Goal: Task Accomplishment & Management: Manage account settings

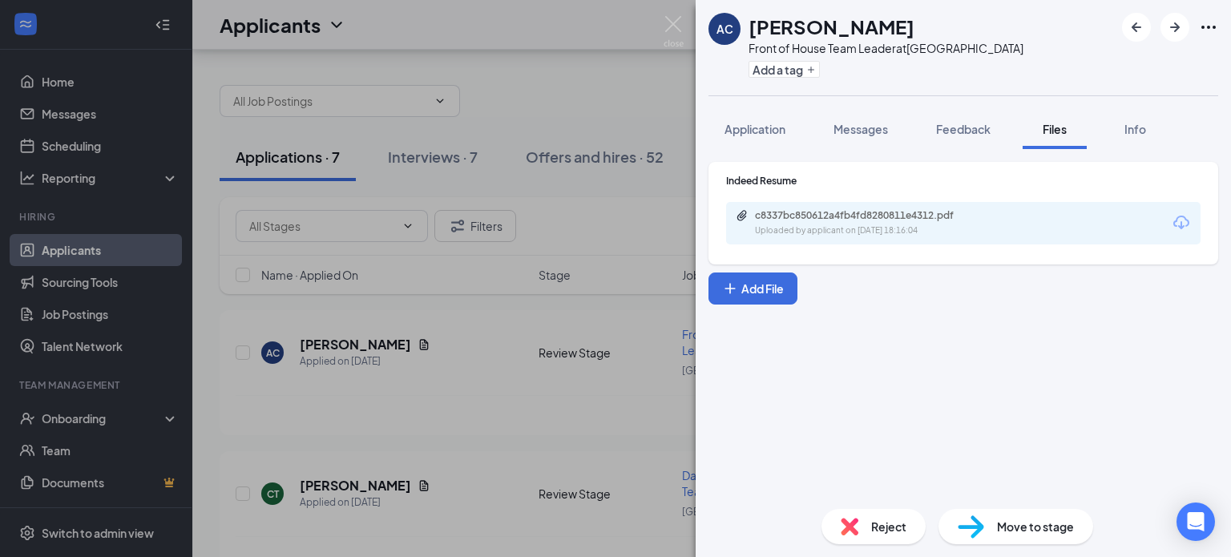
scroll to position [57, 0]
click at [601, 105] on div "AC [PERSON_NAME] Front of House Team Leader at [GEOGRAPHIC_DATA] Add a tag Appl…" at bounding box center [615, 278] width 1231 height 557
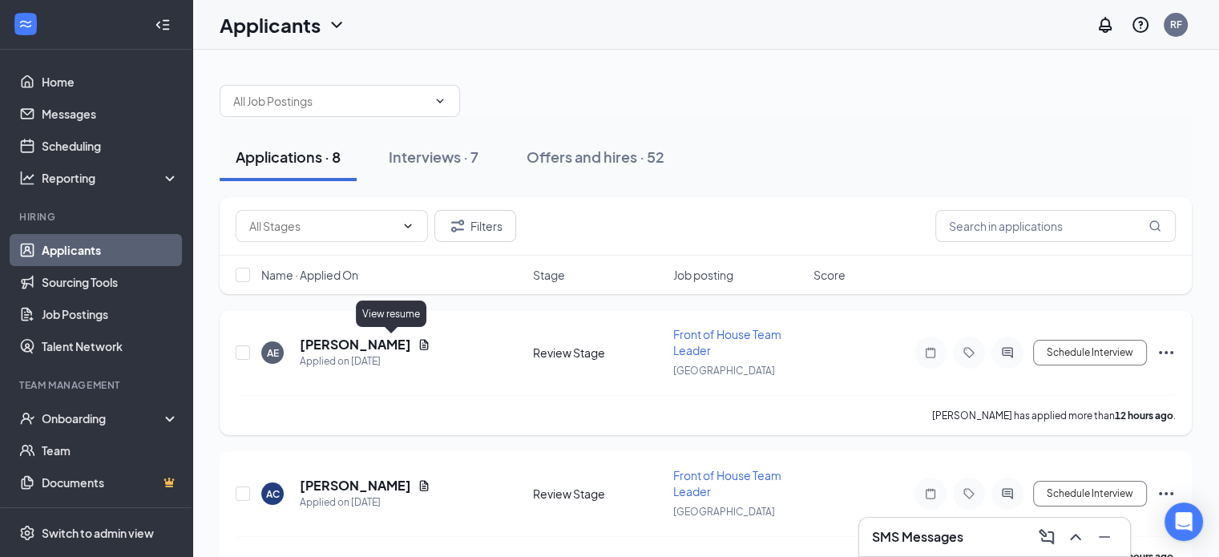
click at [418, 339] on icon "Document" at bounding box center [424, 344] width 13 height 13
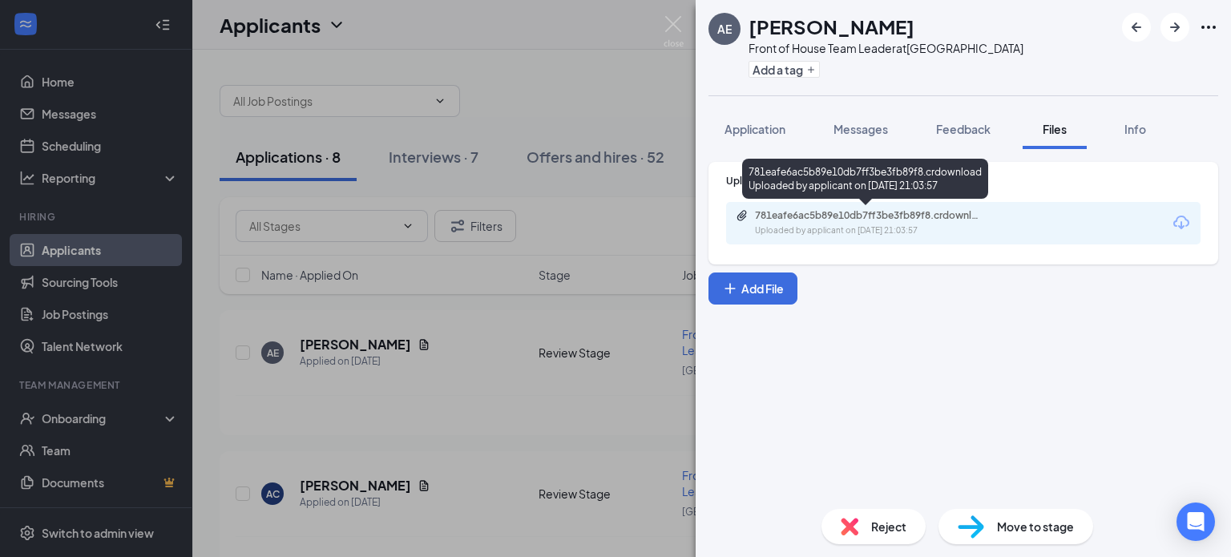
click at [861, 219] on div "781eafe6ac5b89e10db7ff3be3fb89f8.crdownload" at bounding box center [867, 215] width 224 height 13
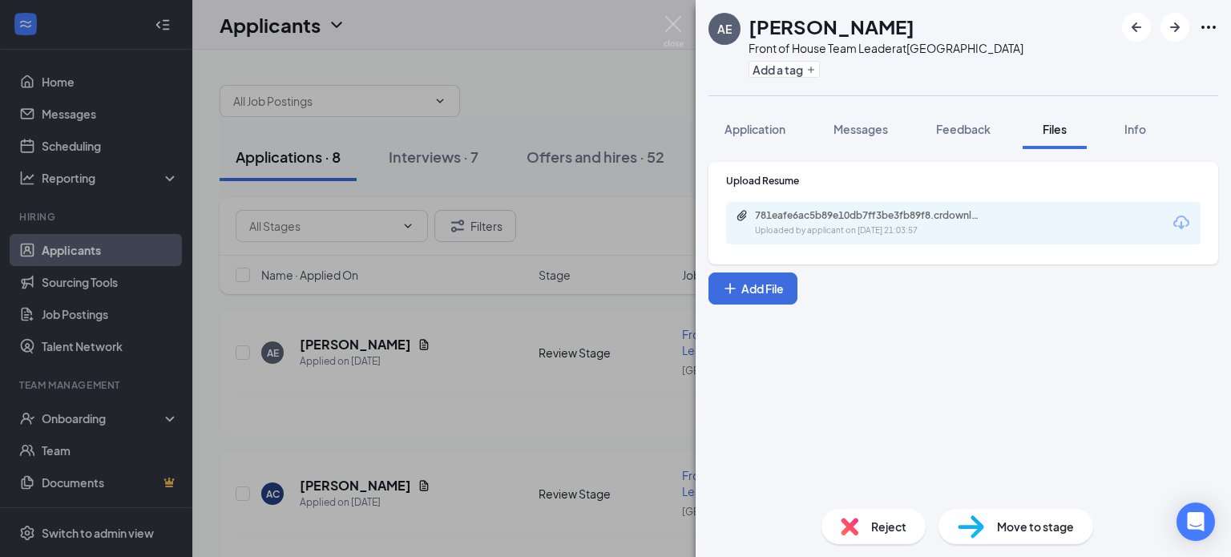
click at [860, 397] on div "Upload Resume 781eafe6ac5b89e10db7ff3be3fb89f8.crdownload Uploaded by applicant…" at bounding box center [963, 322] width 535 height 347
click at [773, 129] on span "Application" at bounding box center [754, 129] width 61 height 14
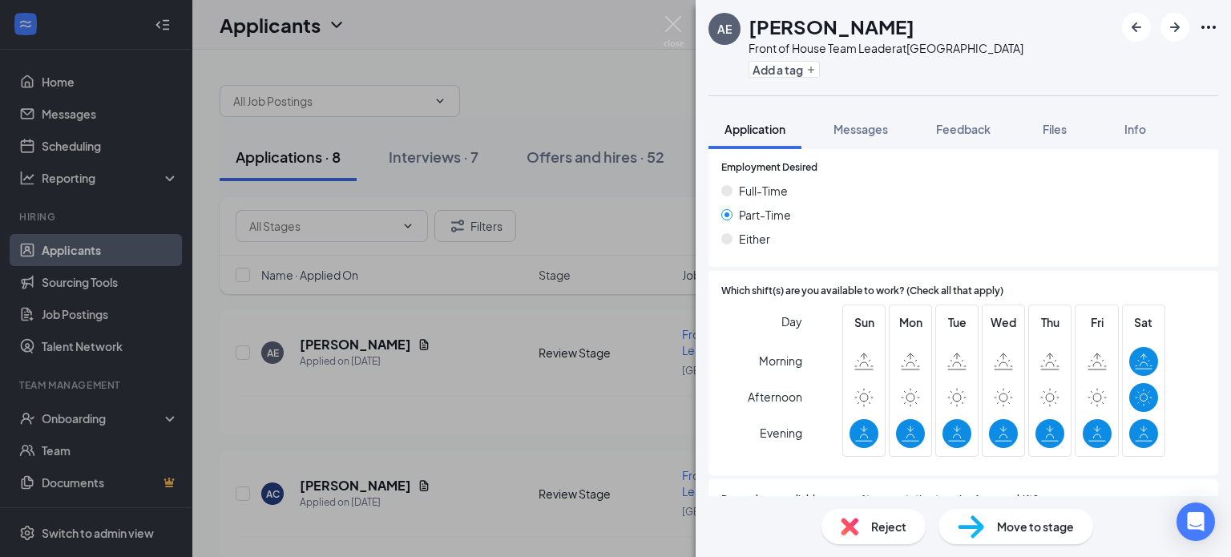
scroll to position [1217, 0]
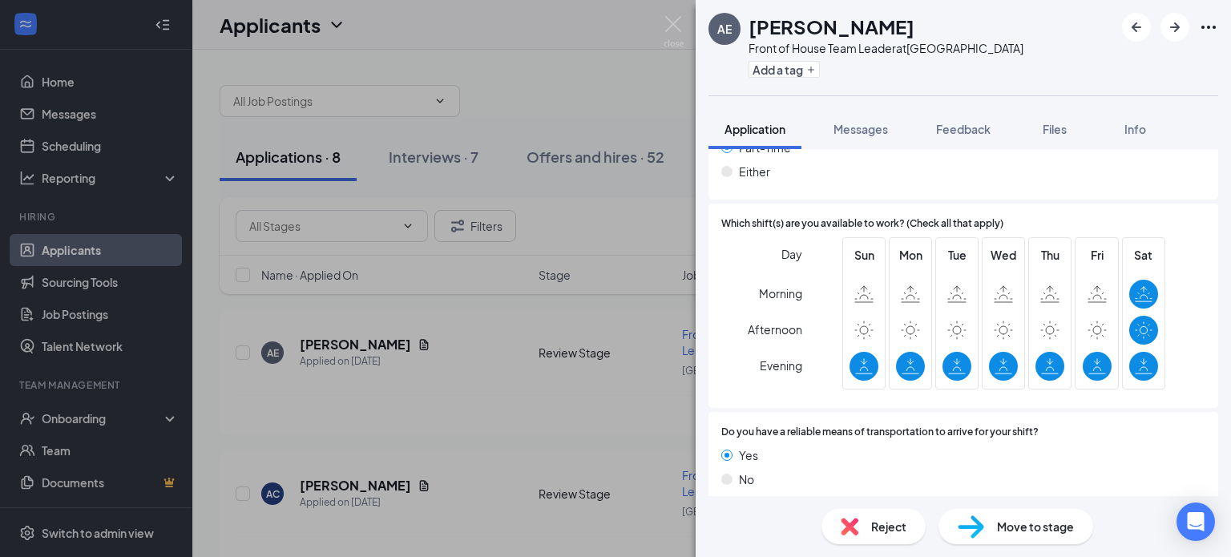
click at [881, 527] on span "Reject" at bounding box center [888, 527] width 35 height 18
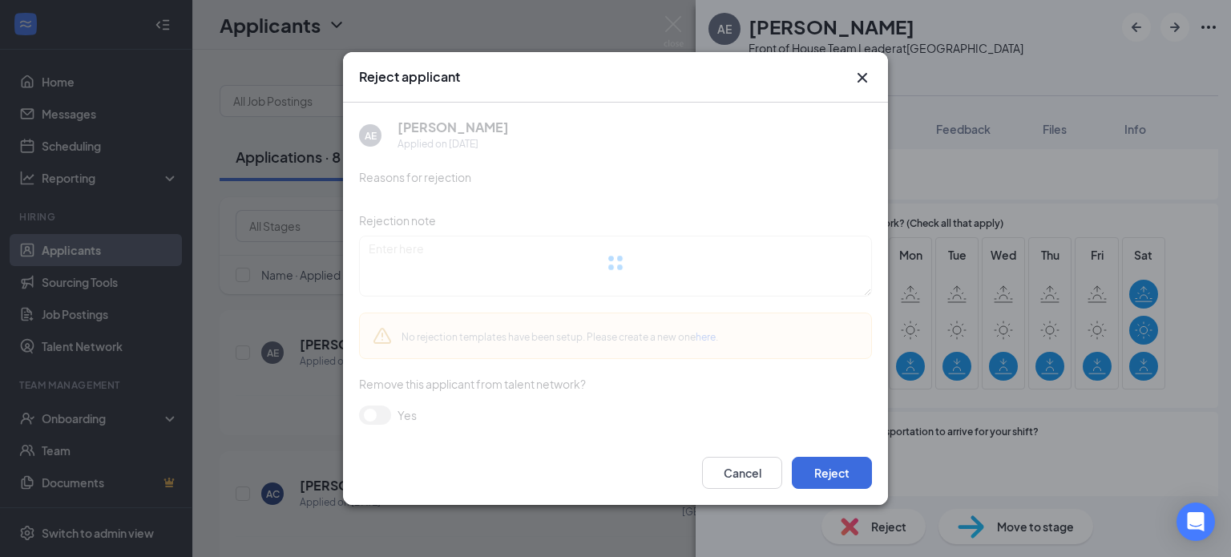
scroll to position [1210, 0]
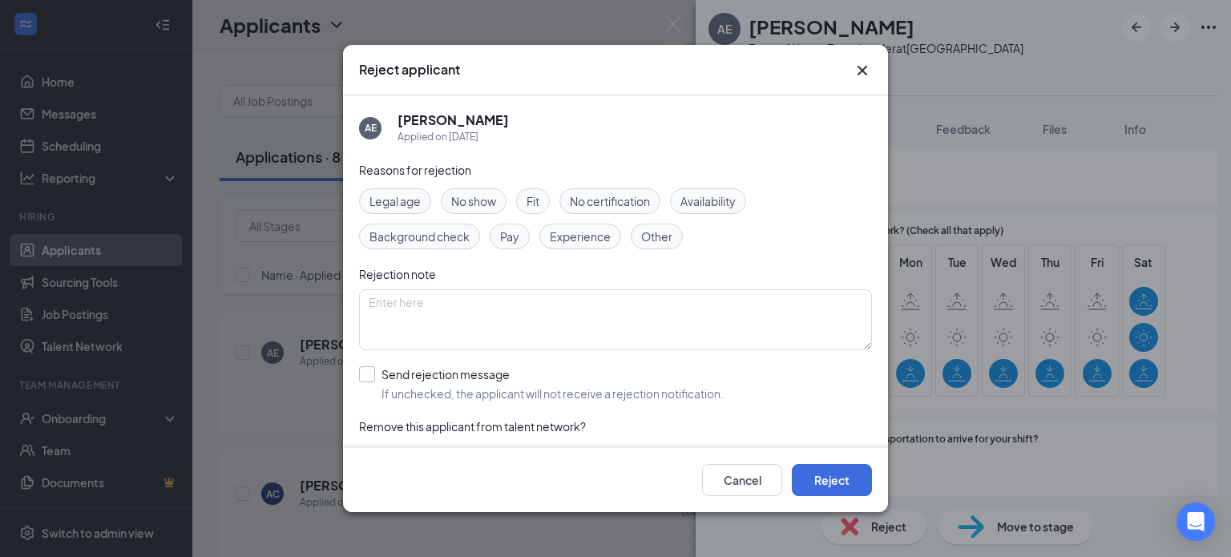
click at [449, 366] on input "Send rejection message If unchecked, the applicant will not receive a rejection…" at bounding box center [541, 383] width 365 height 35
checkbox input "true"
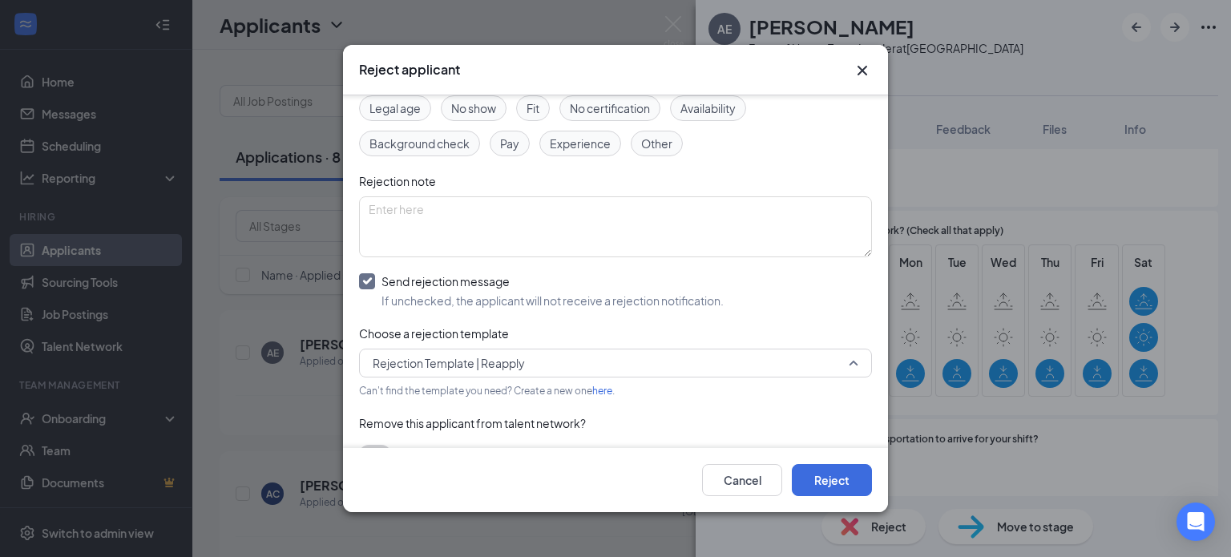
click at [531, 359] on span "Rejection Template | Reapply" at bounding box center [608, 363] width 471 height 24
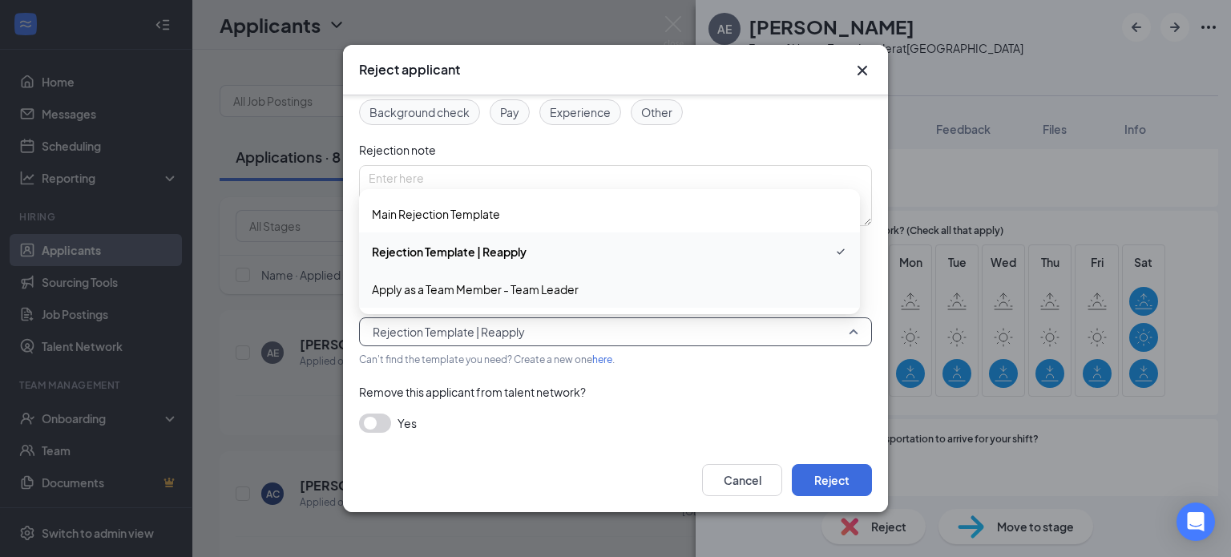
scroll to position [115, 0]
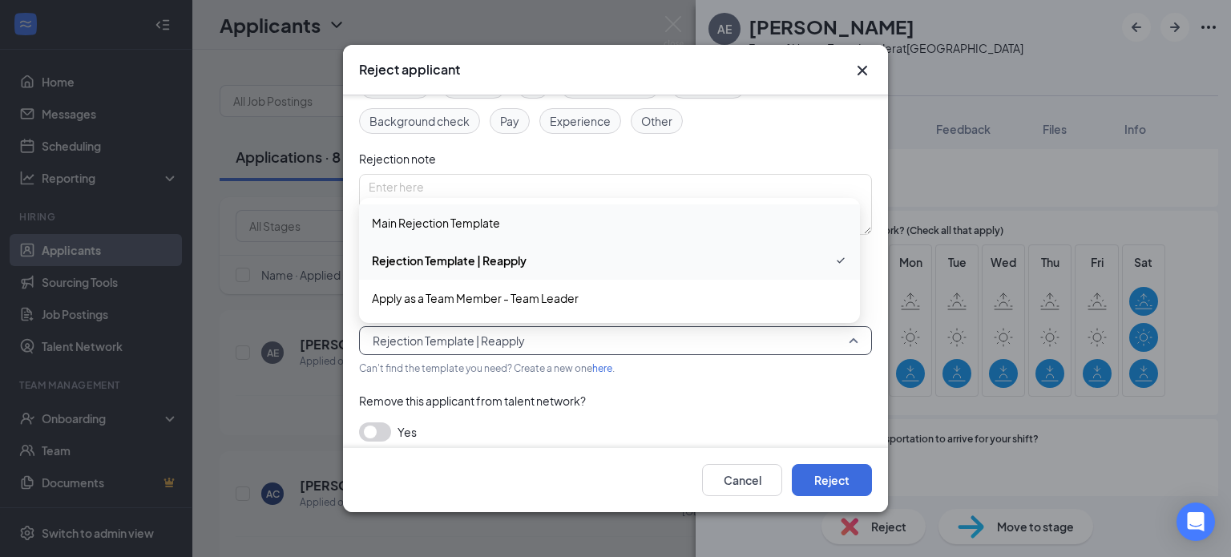
click at [593, 220] on span "Main Rejection Template" at bounding box center [609, 223] width 475 height 18
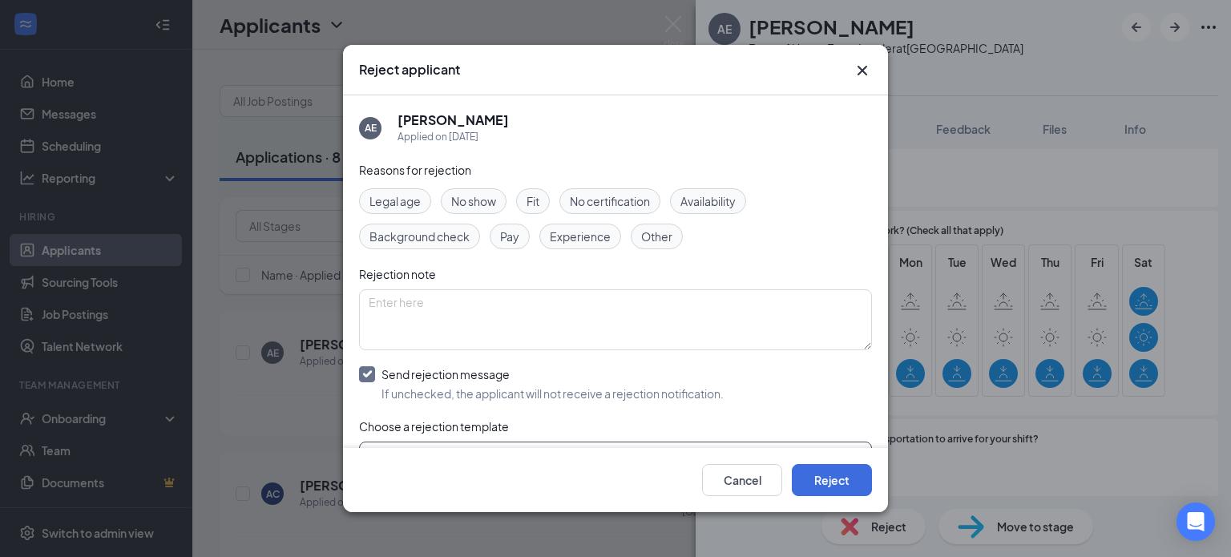
scroll to position [124, 0]
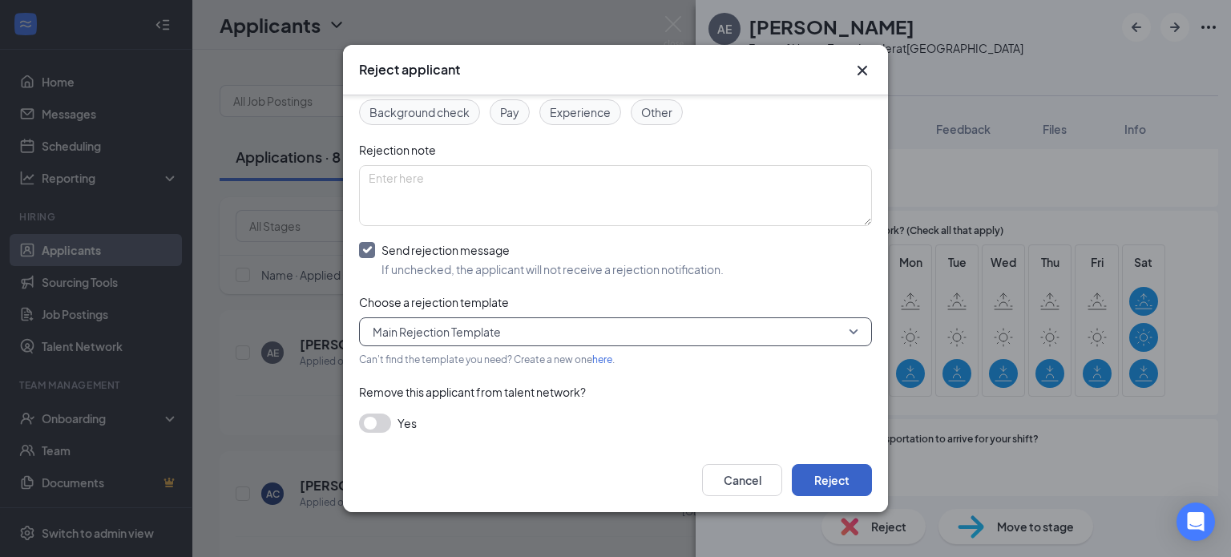
click at [843, 475] on button "Reject" at bounding box center [832, 480] width 80 height 32
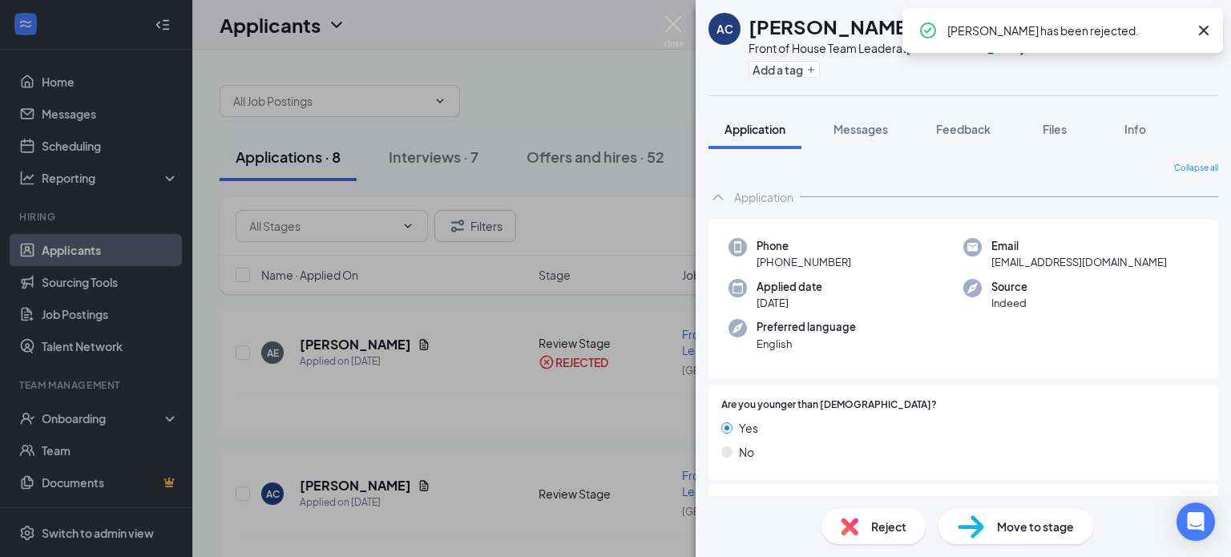
click at [551, 390] on div "AC [PERSON_NAME] Front of House Team Leader at [GEOGRAPHIC_DATA] Add a tag Appl…" at bounding box center [615, 278] width 1231 height 557
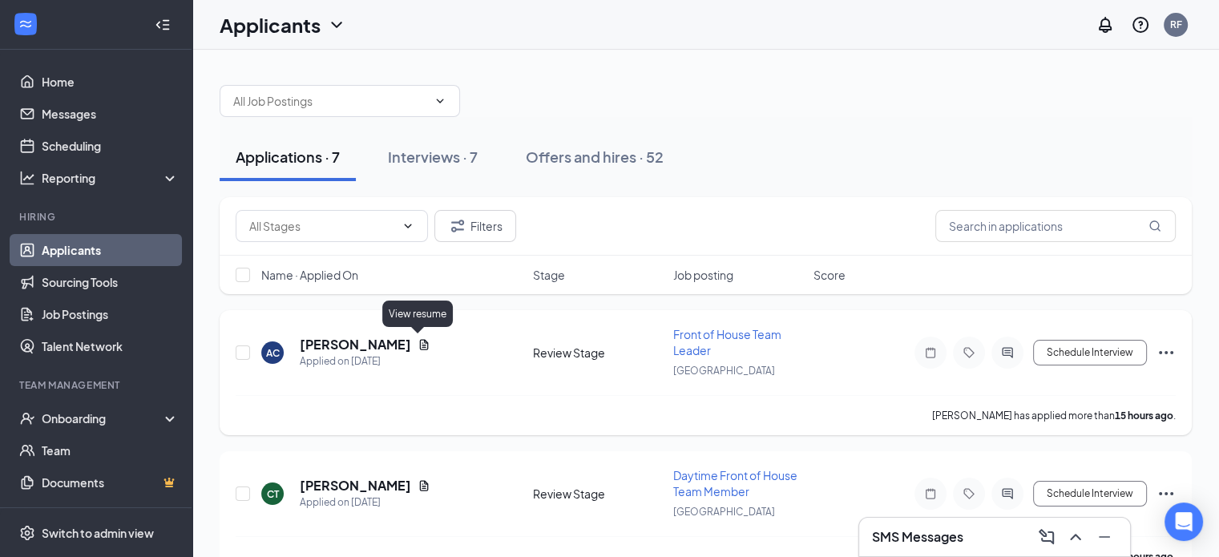
click at [418, 340] on icon "Document" at bounding box center [424, 344] width 13 height 13
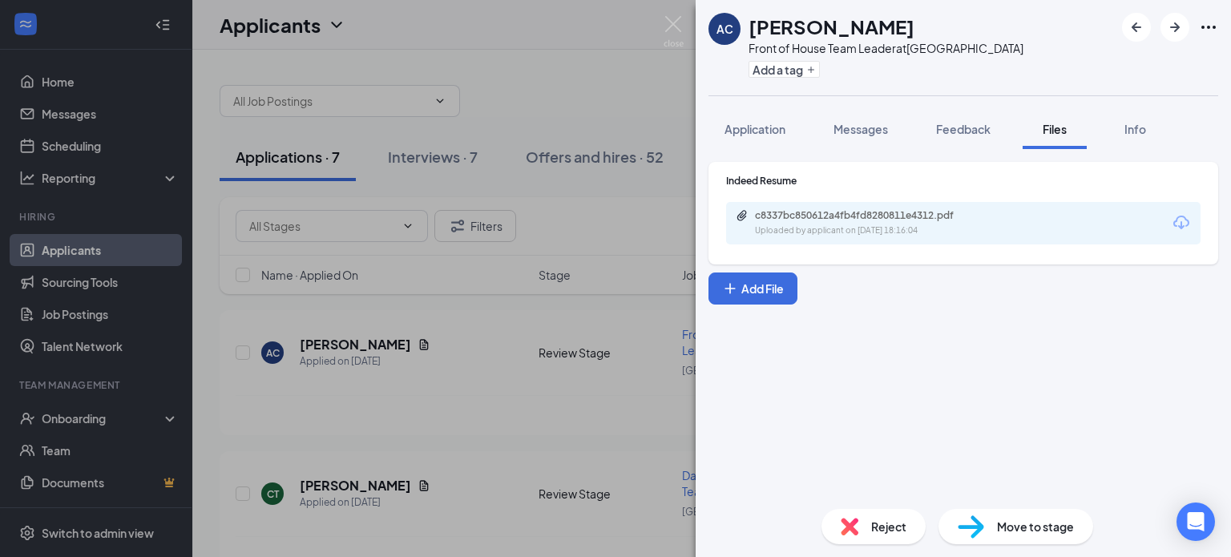
click at [883, 240] on div "c8337bc850612a4fb4fd8280811e4312.pdf Uploaded by applicant on [DATE] 18:16:04" at bounding box center [963, 223] width 474 height 42
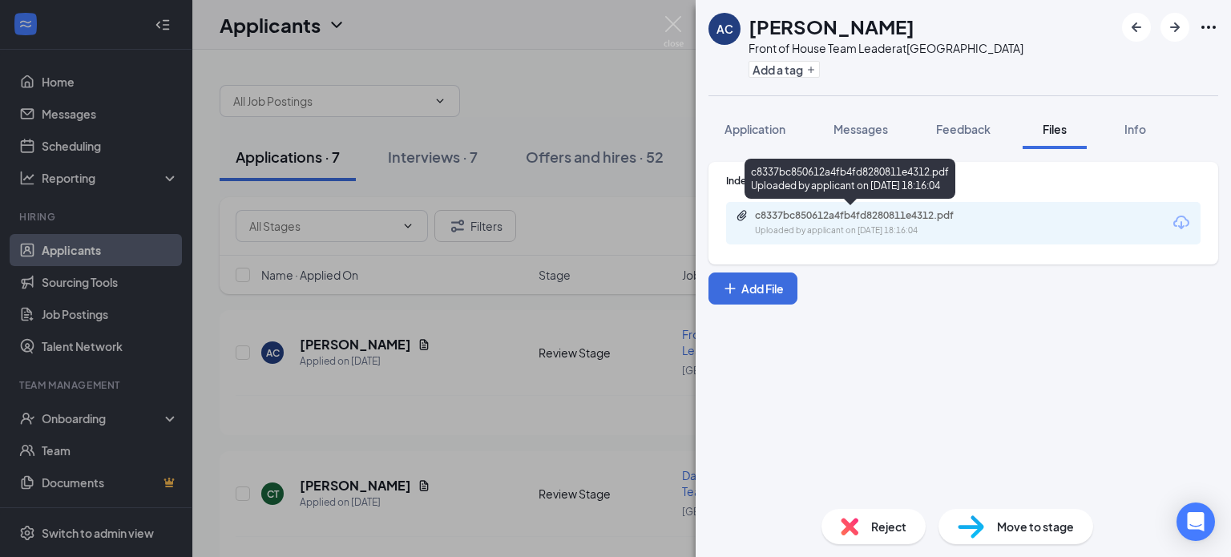
click at [885, 231] on div "Uploaded by applicant on [DATE] 18:16:04" at bounding box center [875, 230] width 240 height 13
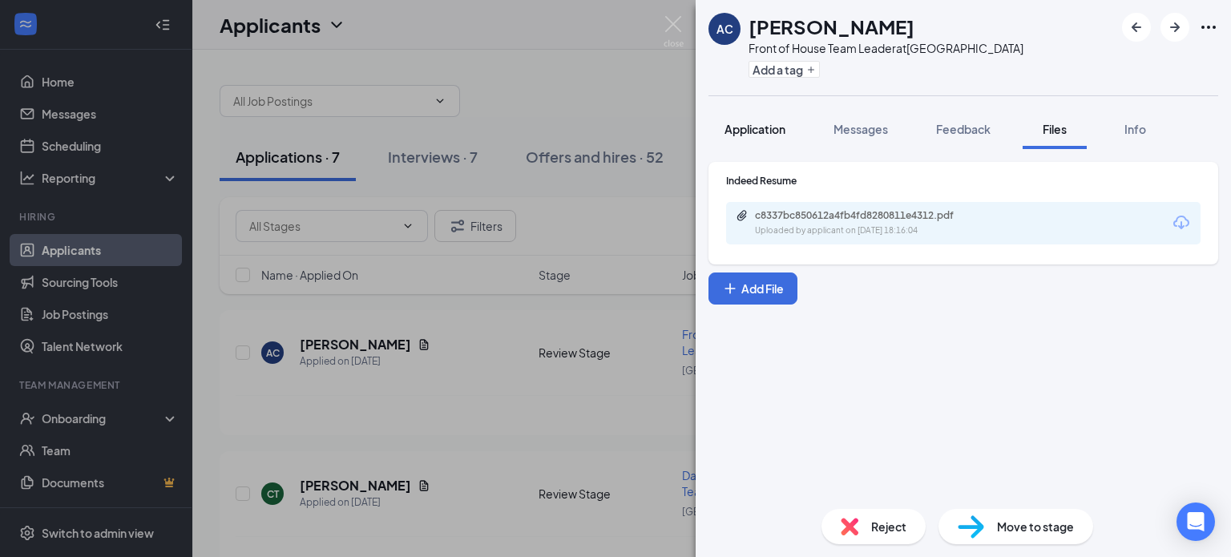
click at [764, 143] on button "Application" at bounding box center [754, 129] width 93 height 40
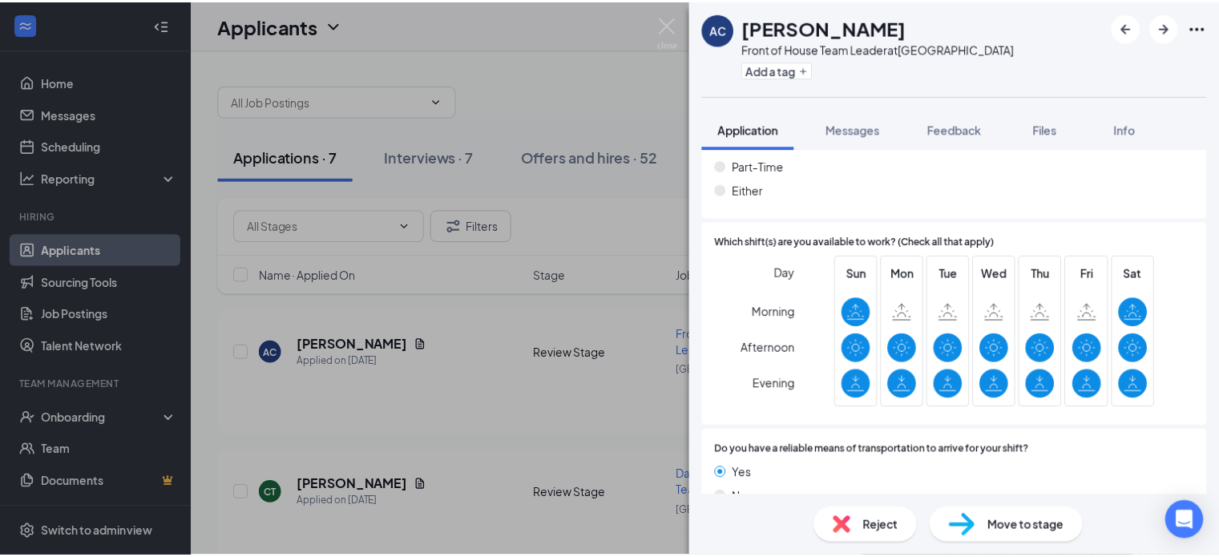
scroll to position [1234, 0]
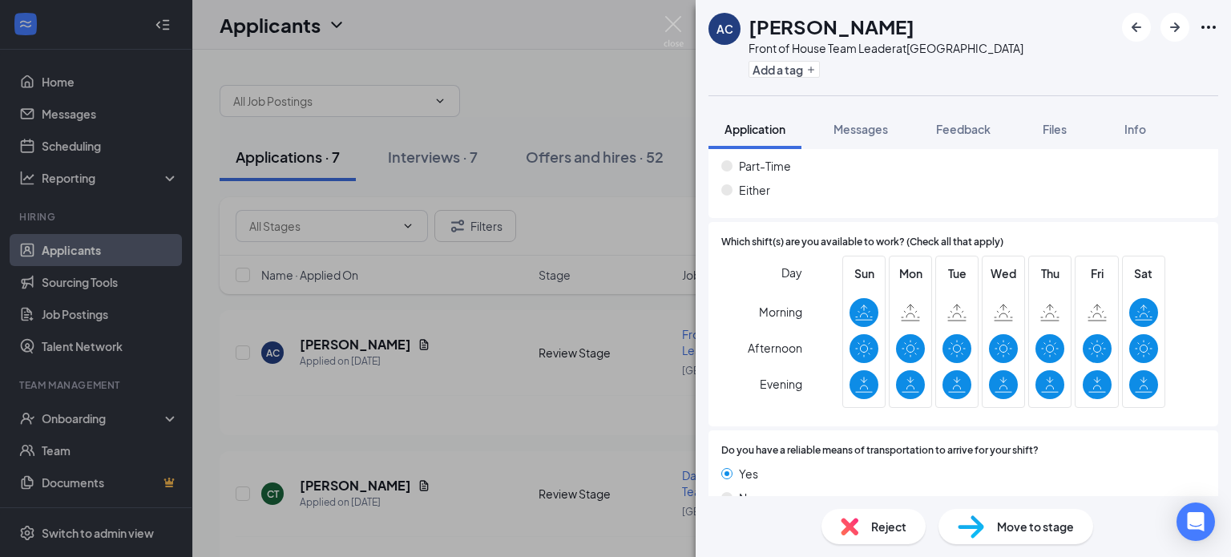
click at [635, 379] on div "AC [PERSON_NAME] Front of House Team Leader at [GEOGRAPHIC_DATA] Add a tag Appl…" at bounding box center [615, 278] width 1231 height 557
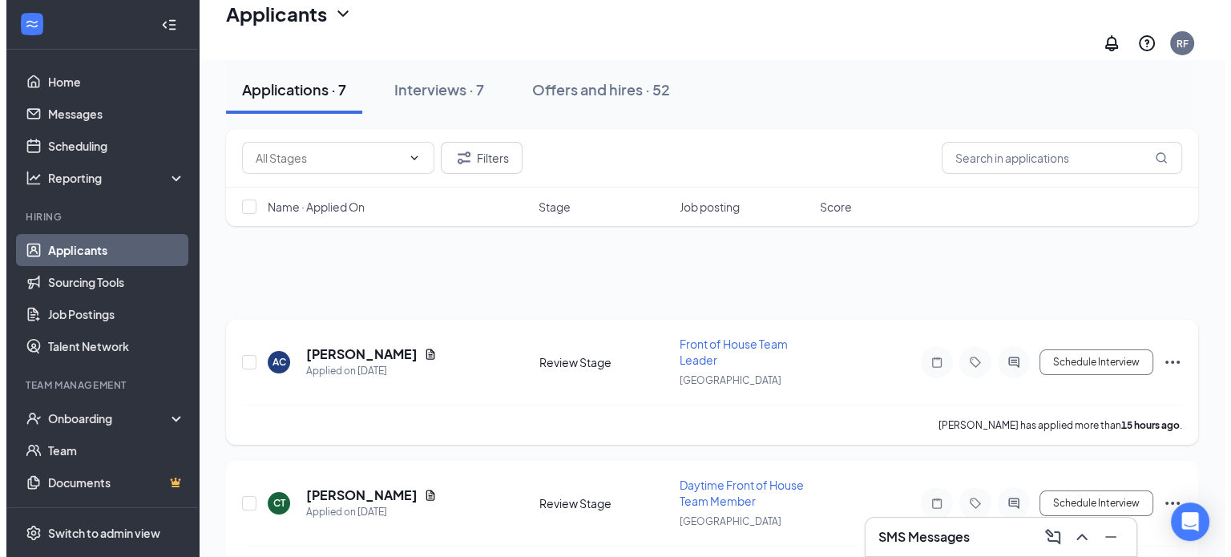
scroll to position [160, 0]
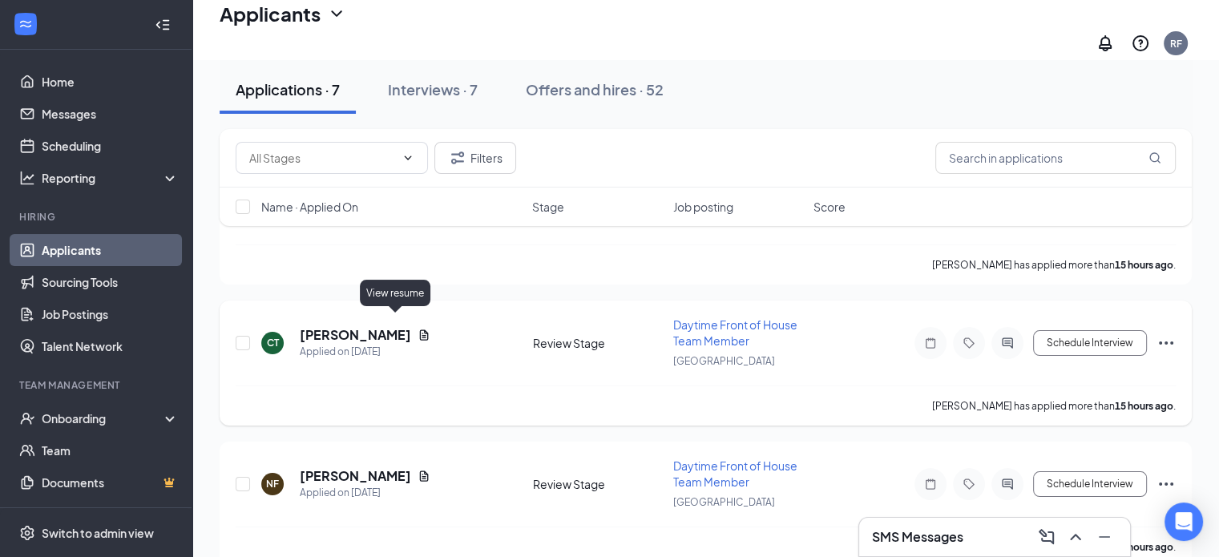
click at [420, 329] on icon "Document" at bounding box center [424, 334] width 9 height 10
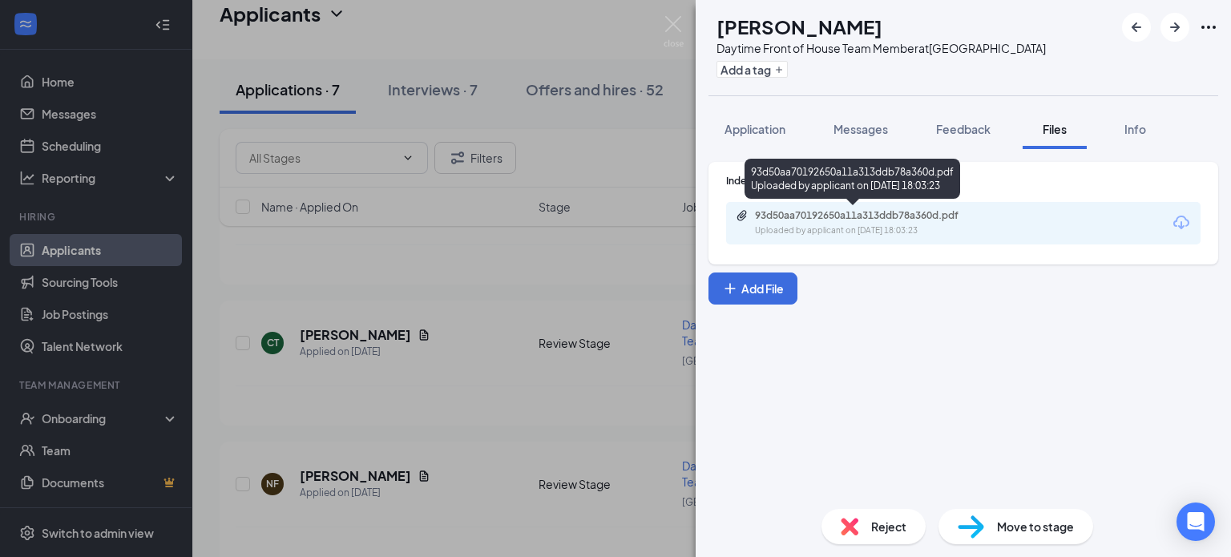
click at [853, 216] on div "93d50aa70192650a11a313ddb78a360d.pdf" at bounding box center [867, 215] width 224 height 13
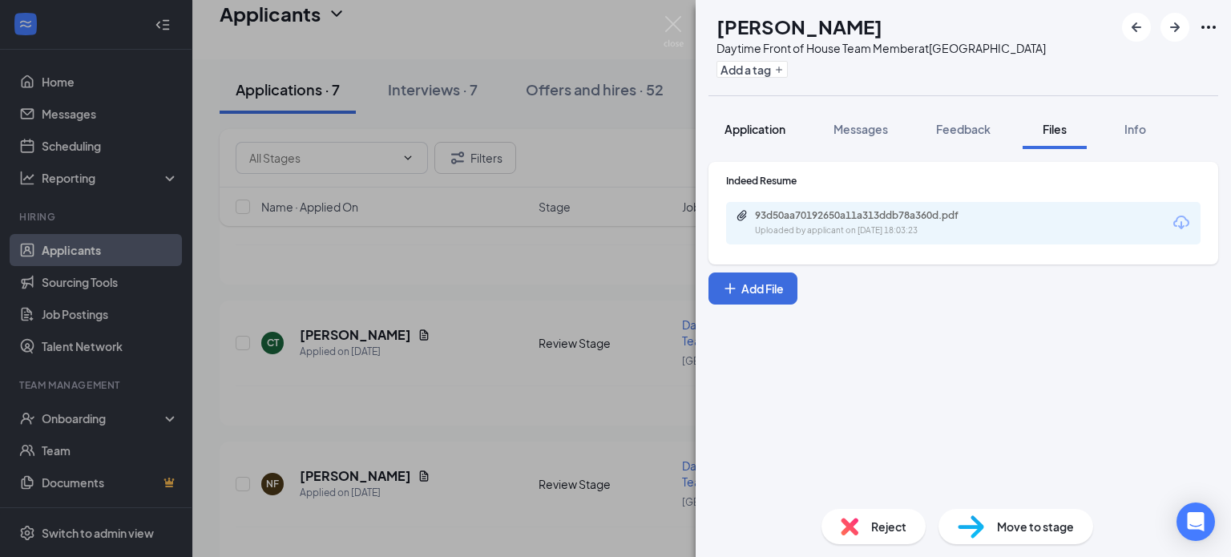
click at [769, 127] on span "Application" at bounding box center [754, 129] width 61 height 14
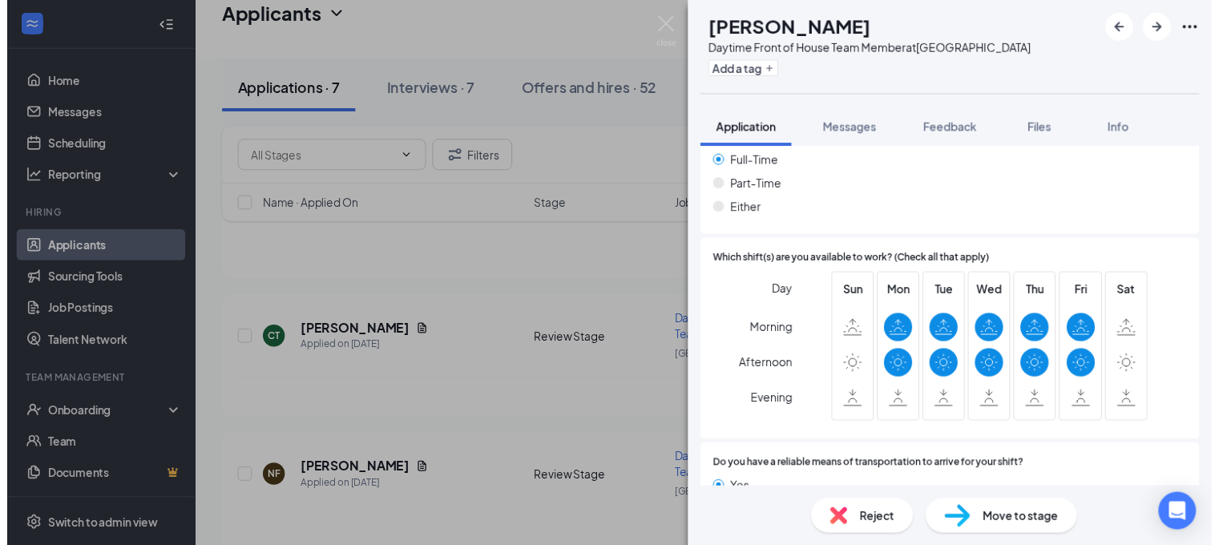
scroll to position [1240, 0]
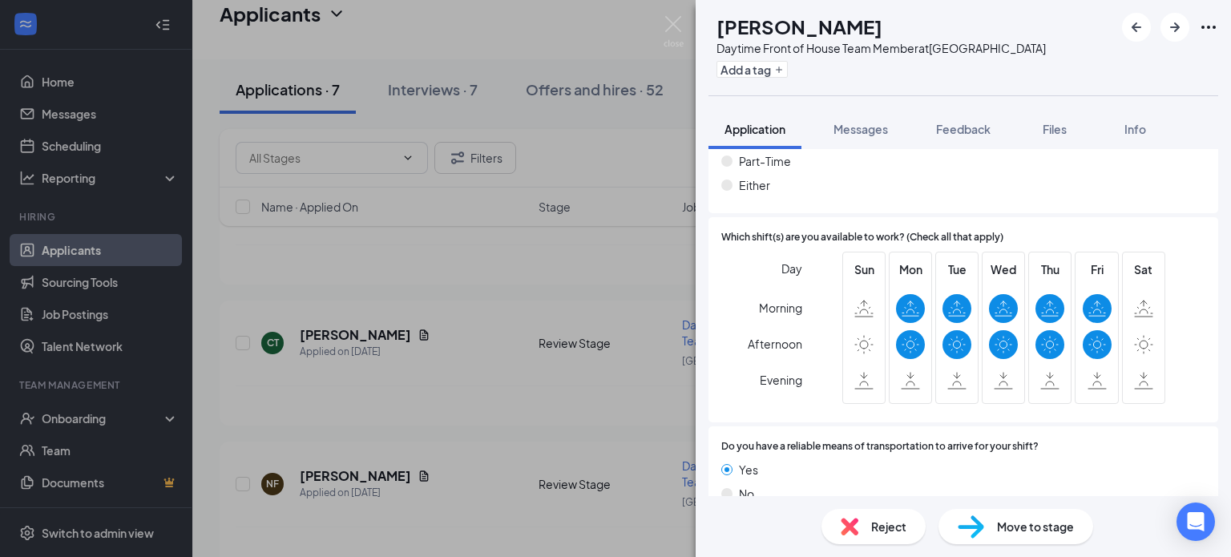
click at [639, 326] on div "CT [PERSON_NAME] Daytime Front of House Team Member at [GEOGRAPHIC_DATA] Add a …" at bounding box center [615, 278] width 1231 height 557
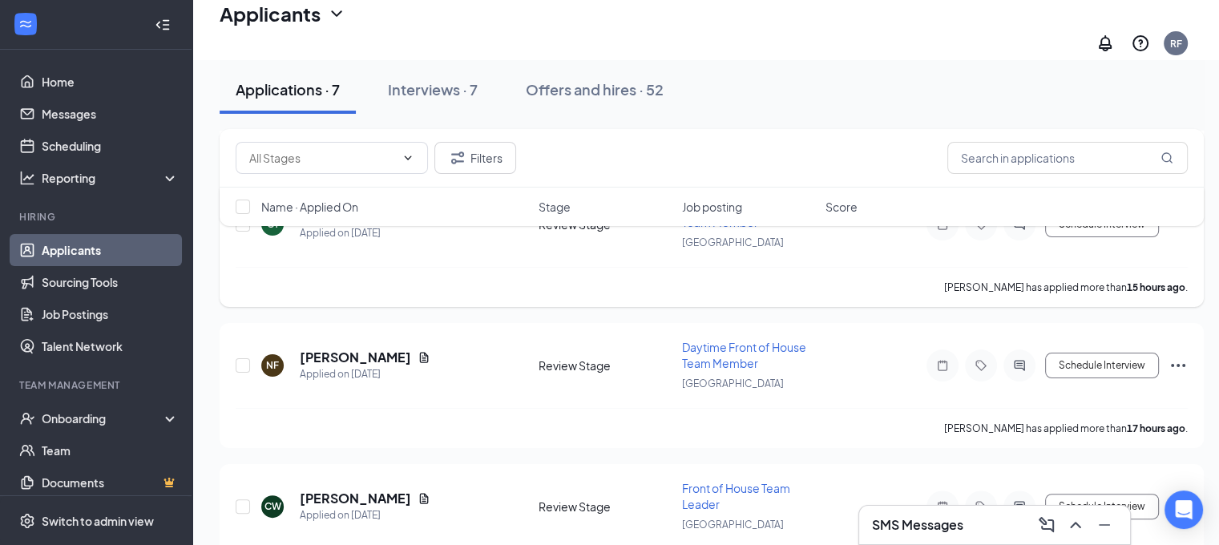
scroll to position [279, 0]
click at [418, 351] on icon "Document" at bounding box center [424, 357] width 13 height 13
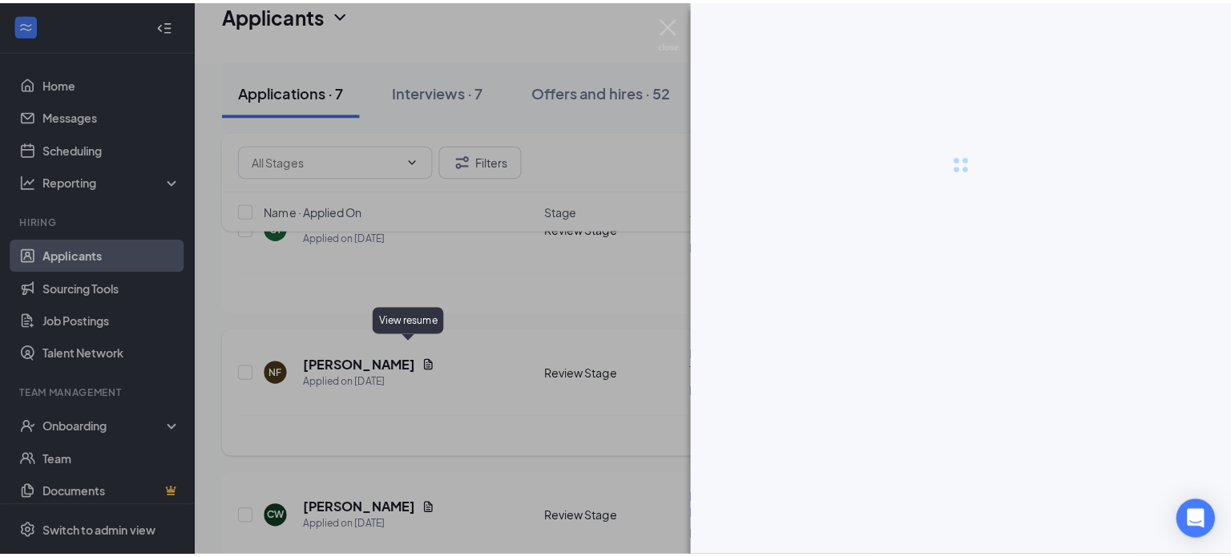
scroll to position [279, 0]
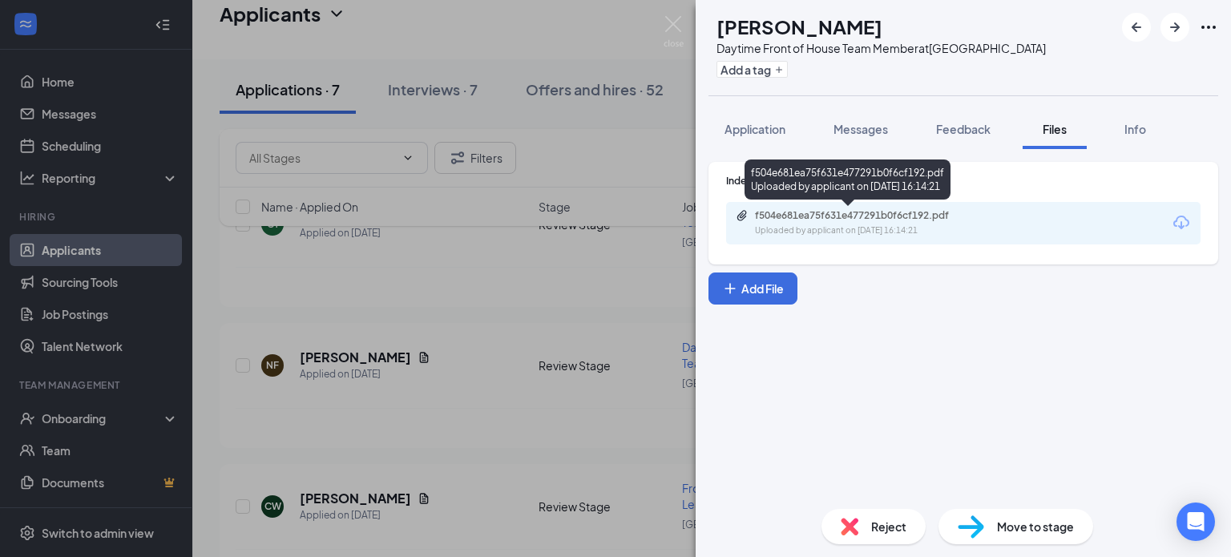
click at [899, 236] on div "Uploaded by applicant on [DATE] 16:14:21" at bounding box center [875, 230] width 240 height 13
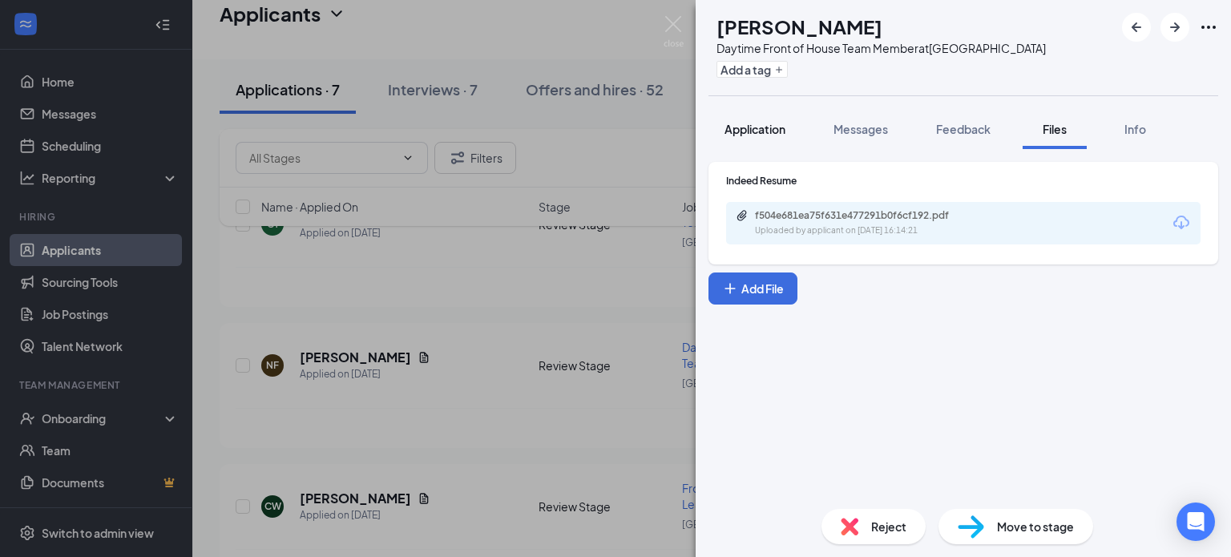
click at [774, 130] on span "Application" at bounding box center [754, 129] width 61 height 14
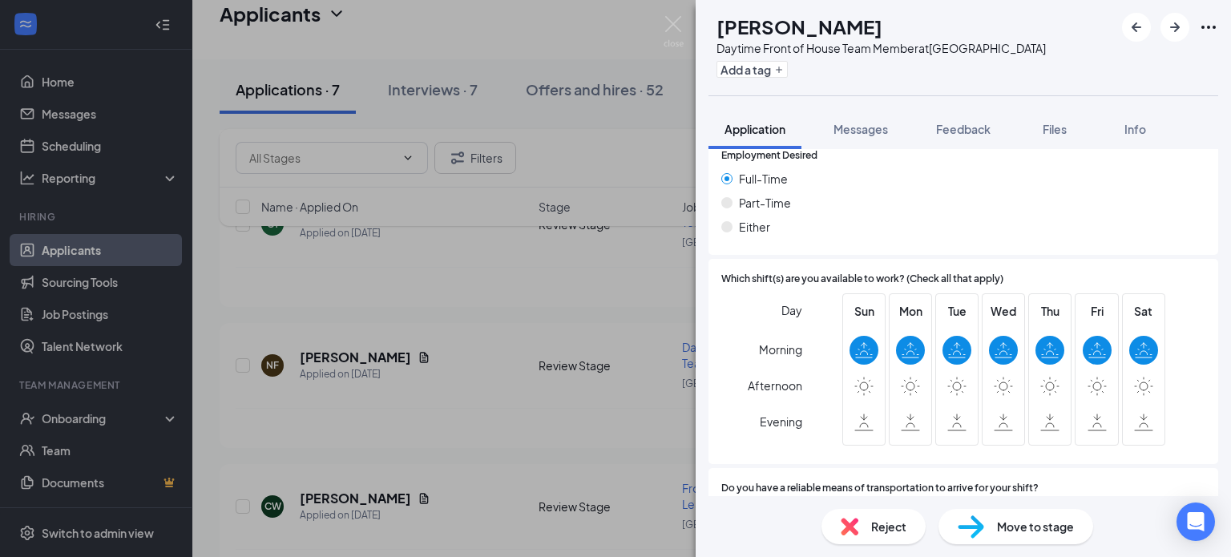
scroll to position [1259, 0]
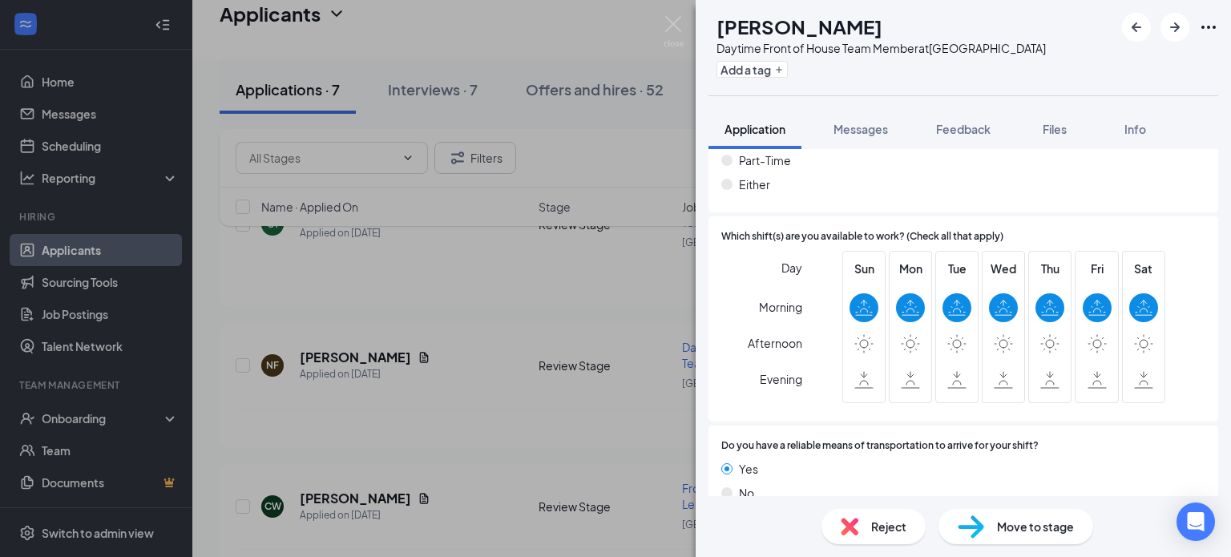
click at [1008, 530] on span "Move to stage" at bounding box center [1035, 527] width 77 height 18
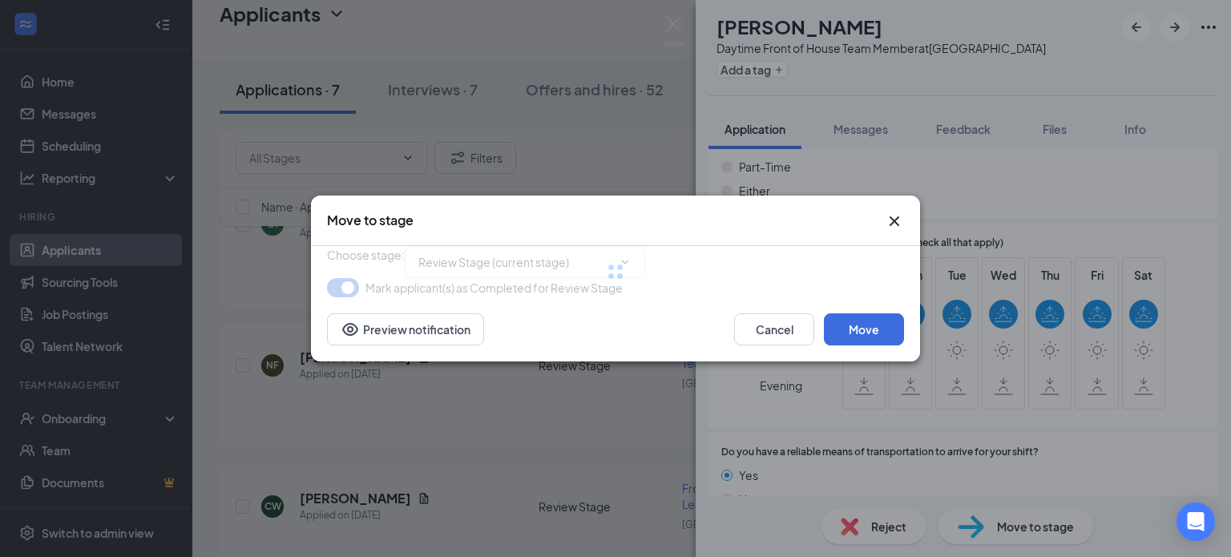
type input "Phone Screen (next stage)"
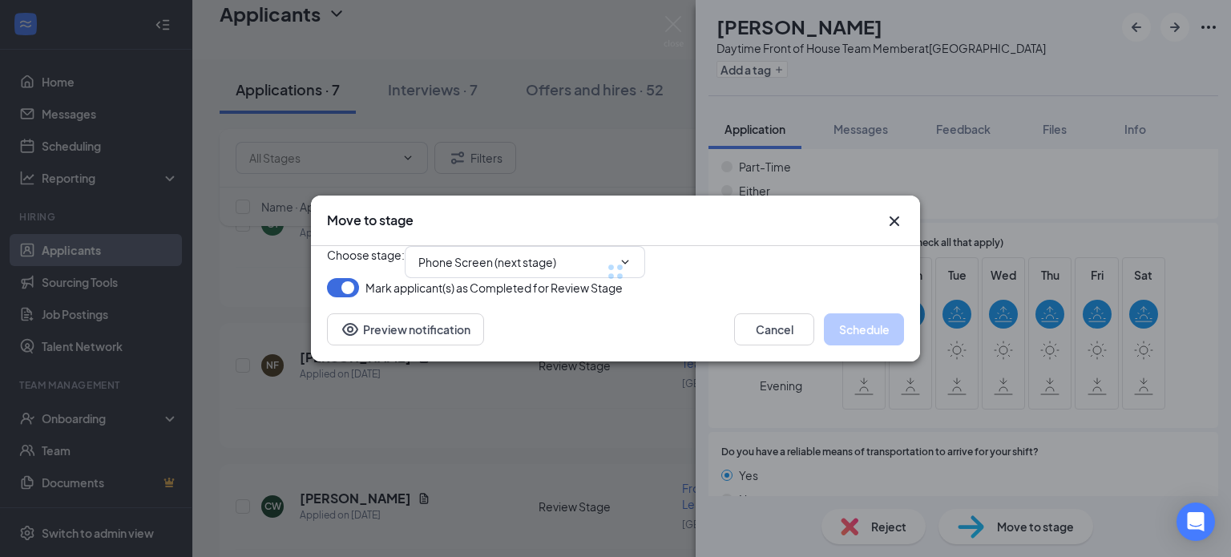
click at [570, 249] on div at bounding box center [615, 271] width 577 height 51
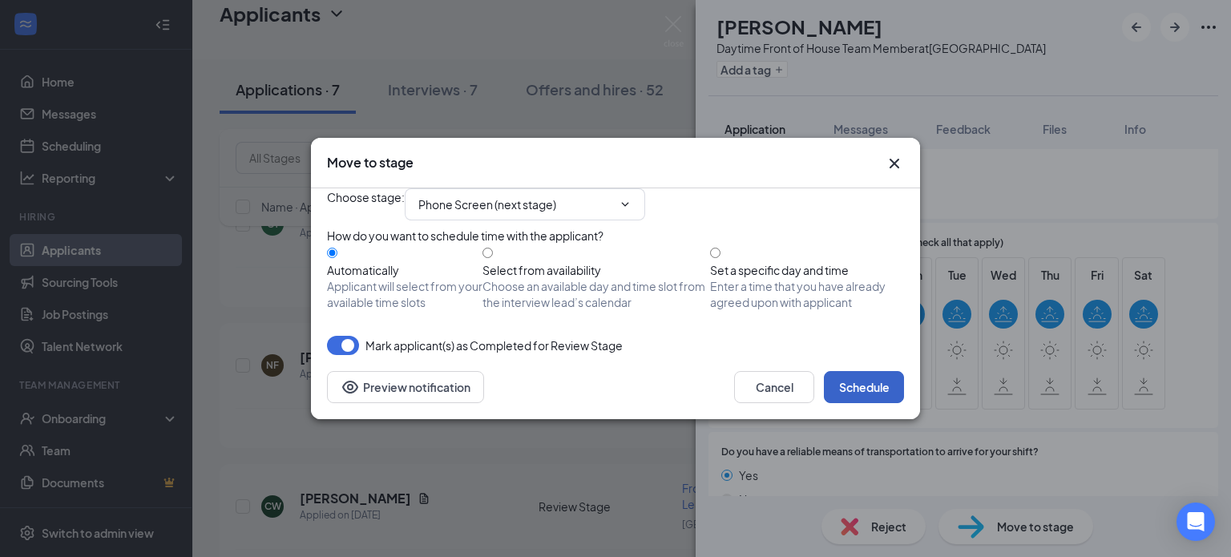
click at [865, 403] on button "Schedule" at bounding box center [864, 387] width 80 height 32
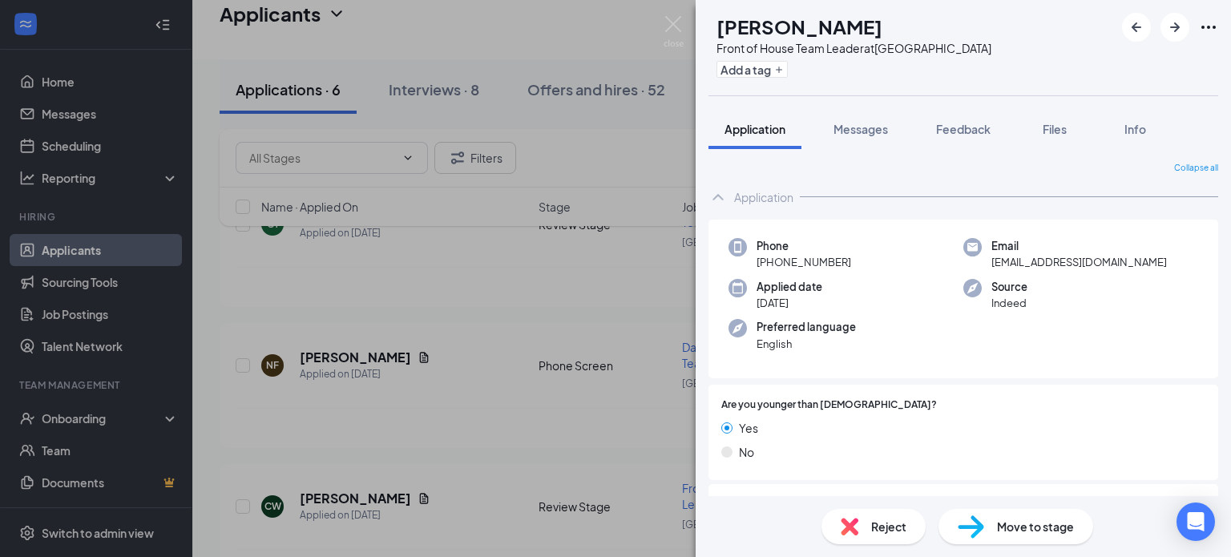
click at [564, 377] on div "CW [PERSON_NAME] Front of House Team Leader at [GEOGRAPHIC_DATA] Add a tag Appl…" at bounding box center [615, 278] width 1231 height 557
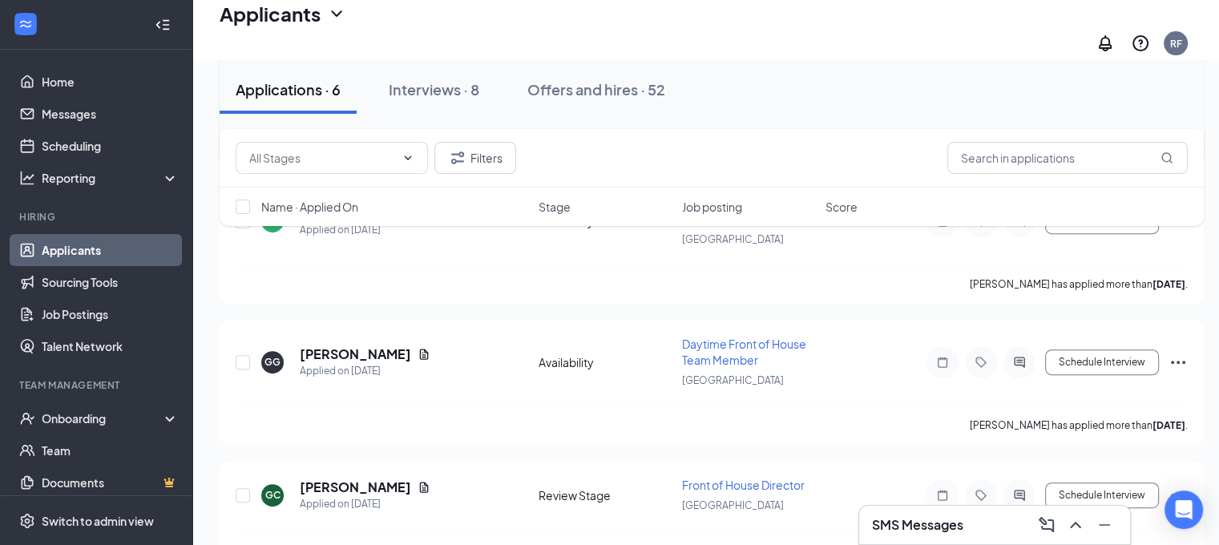
scroll to position [587, 0]
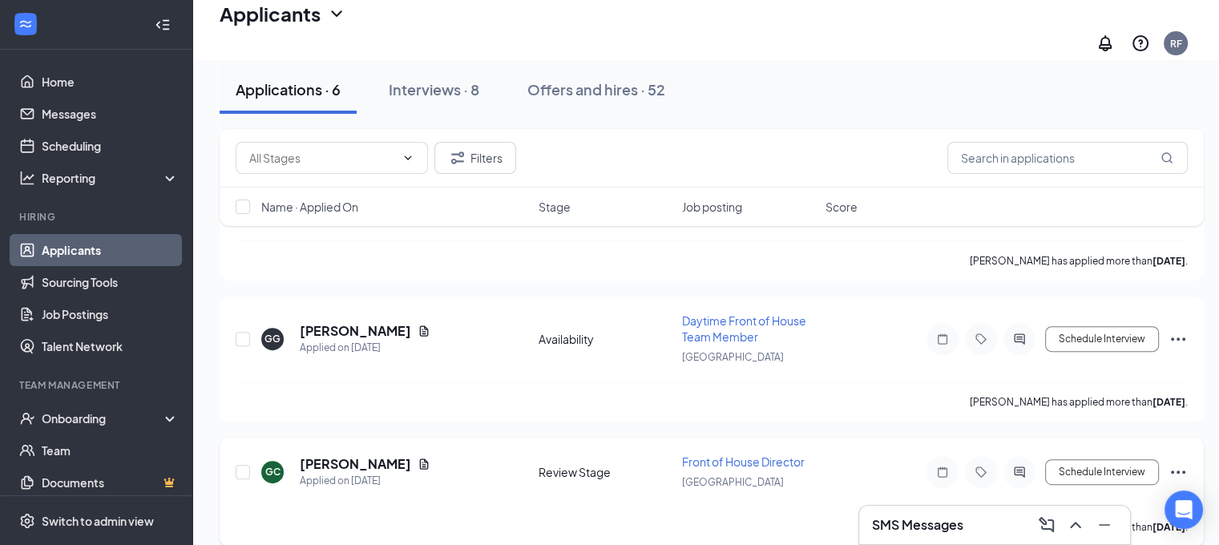
click at [1180, 462] on icon "Ellipses" at bounding box center [1177, 471] width 19 height 19
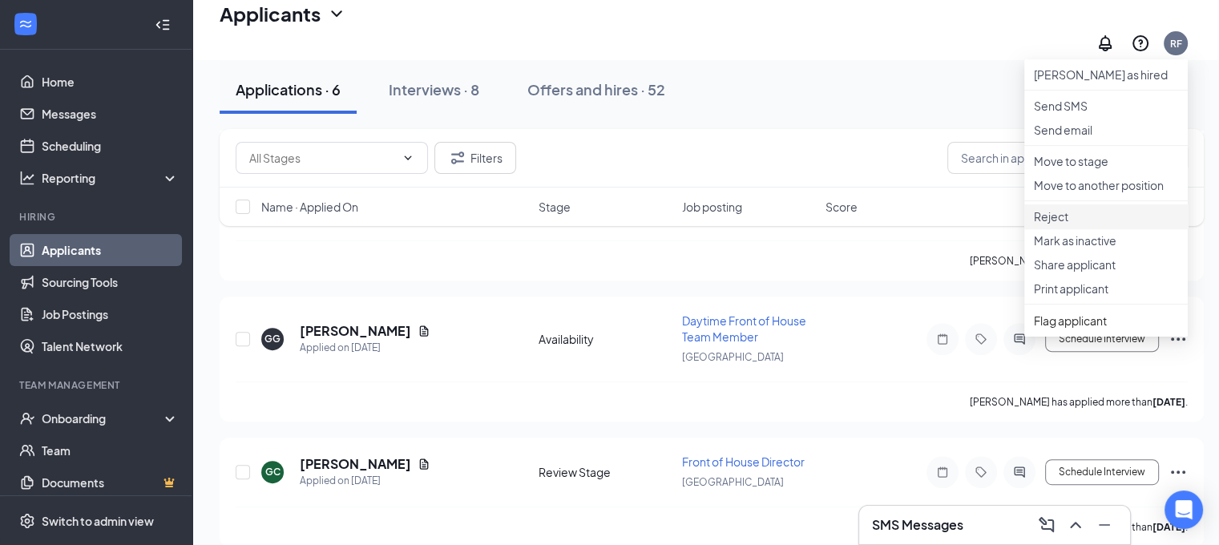
click at [1088, 224] on p "Reject" at bounding box center [1106, 216] width 144 height 16
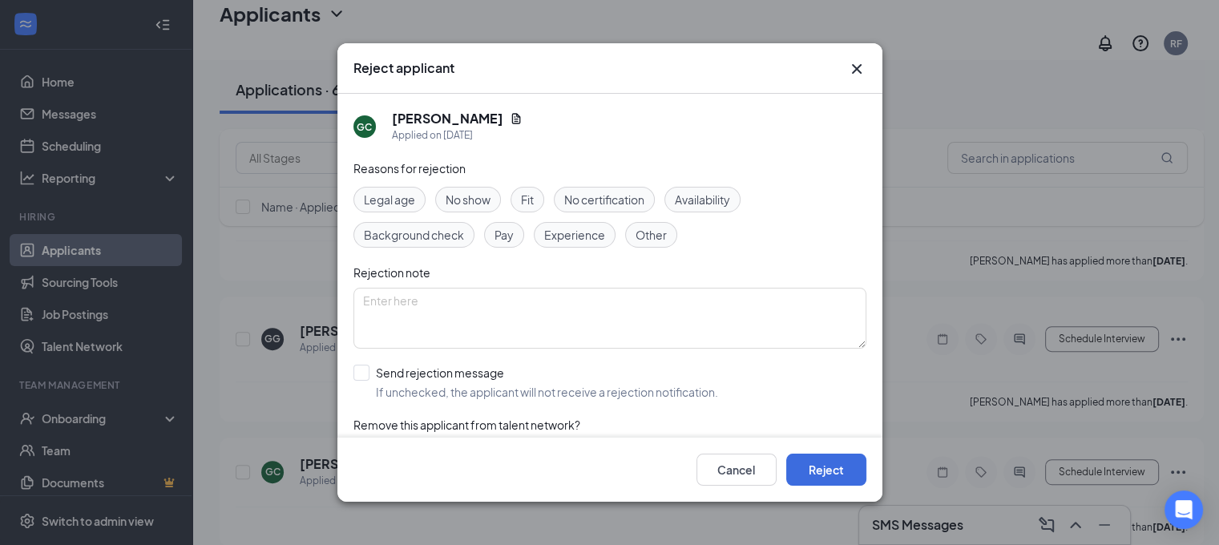
scroll to position [34, 0]
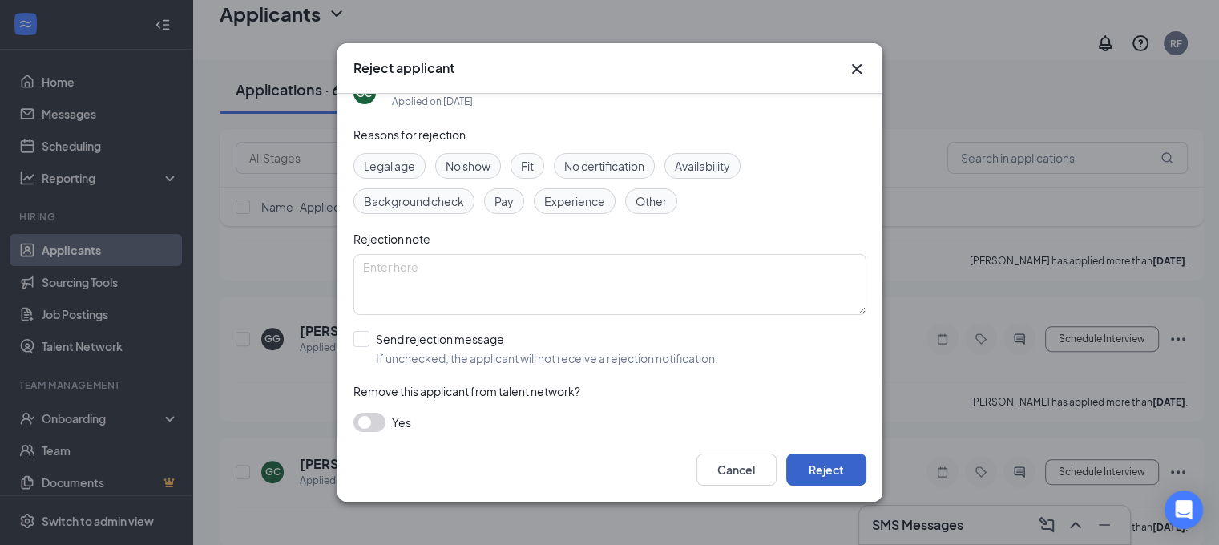
click at [828, 480] on button "Reject" at bounding box center [826, 470] width 80 height 32
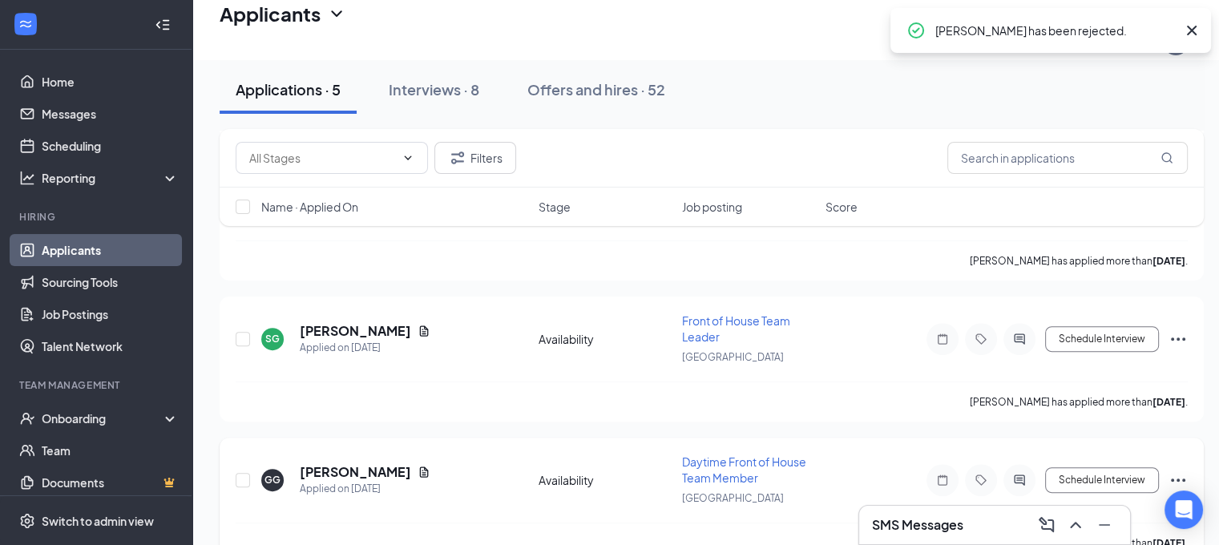
scroll to position [464, 0]
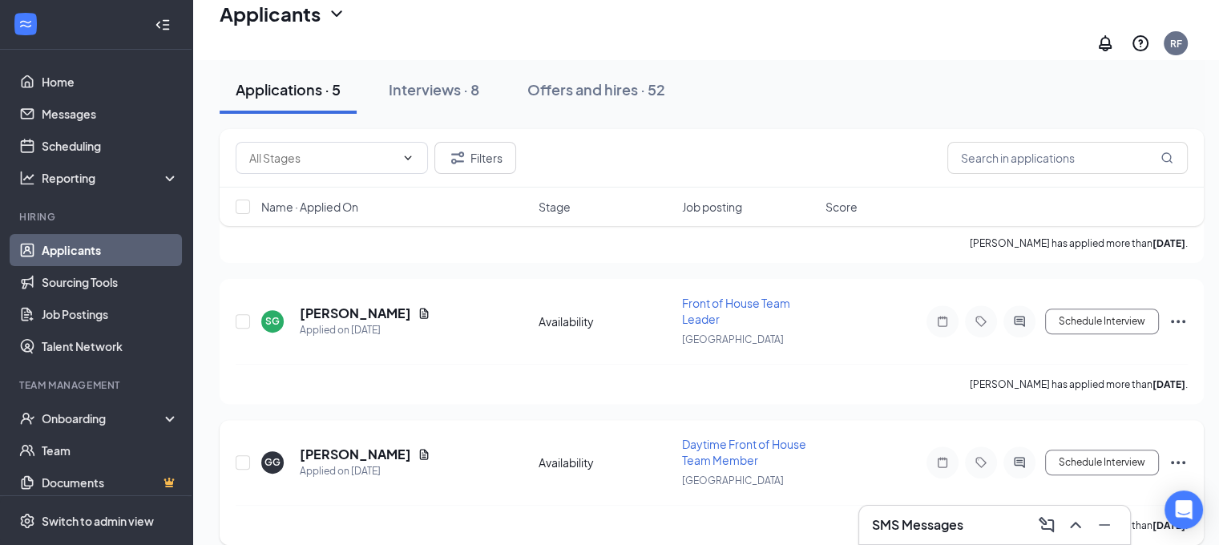
click at [1173, 461] on icon "Ellipses" at bounding box center [1178, 462] width 14 height 3
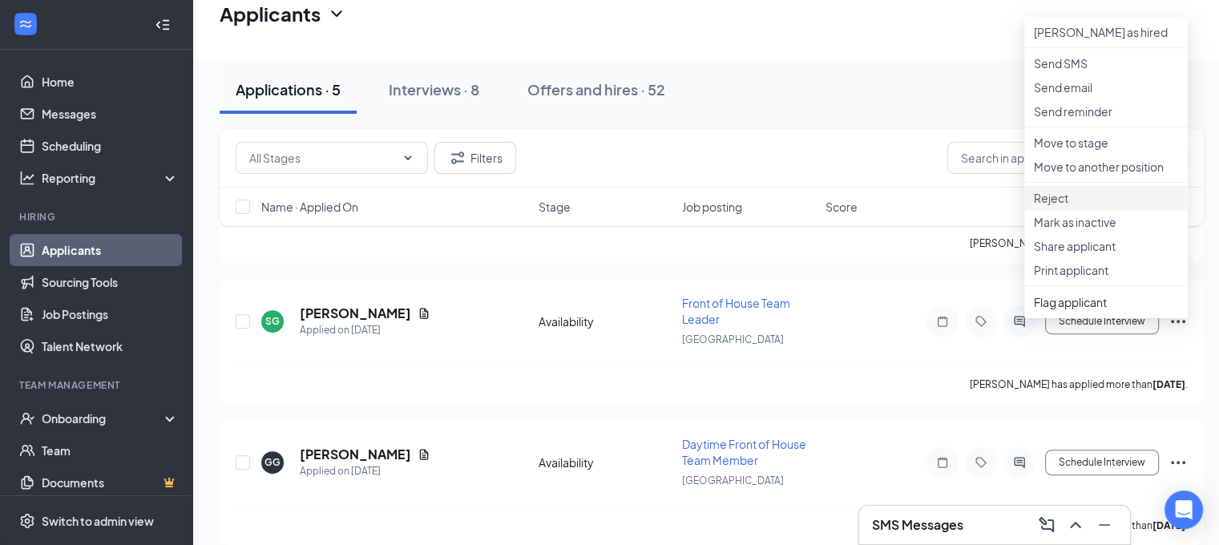
click at [1108, 210] on li "Reject" at bounding box center [1105, 198] width 163 height 24
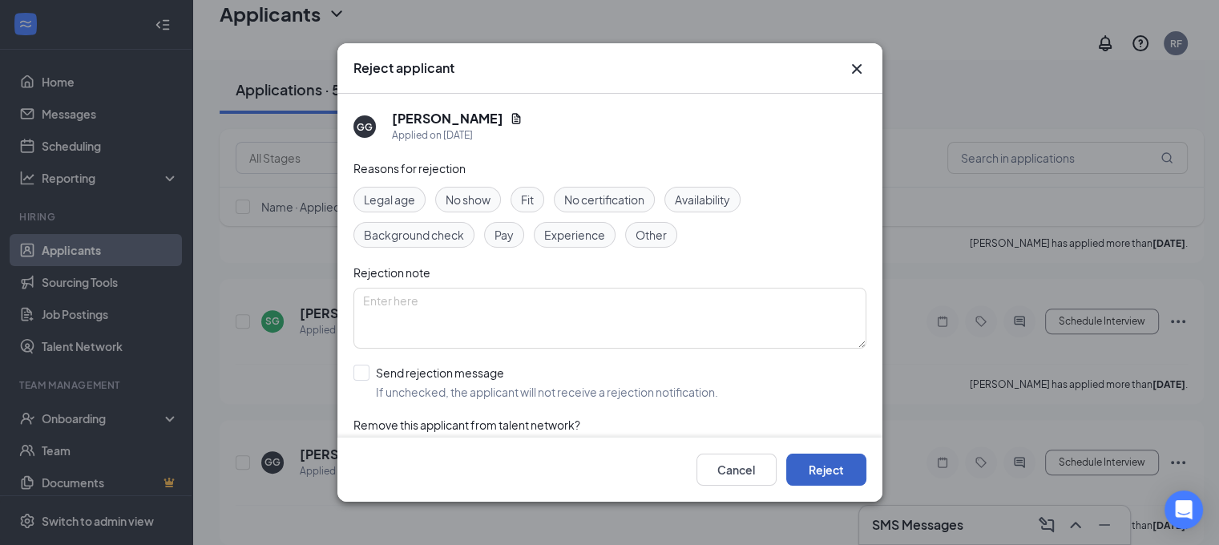
click at [798, 467] on button "Reject" at bounding box center [826, 470] width 80 height 32
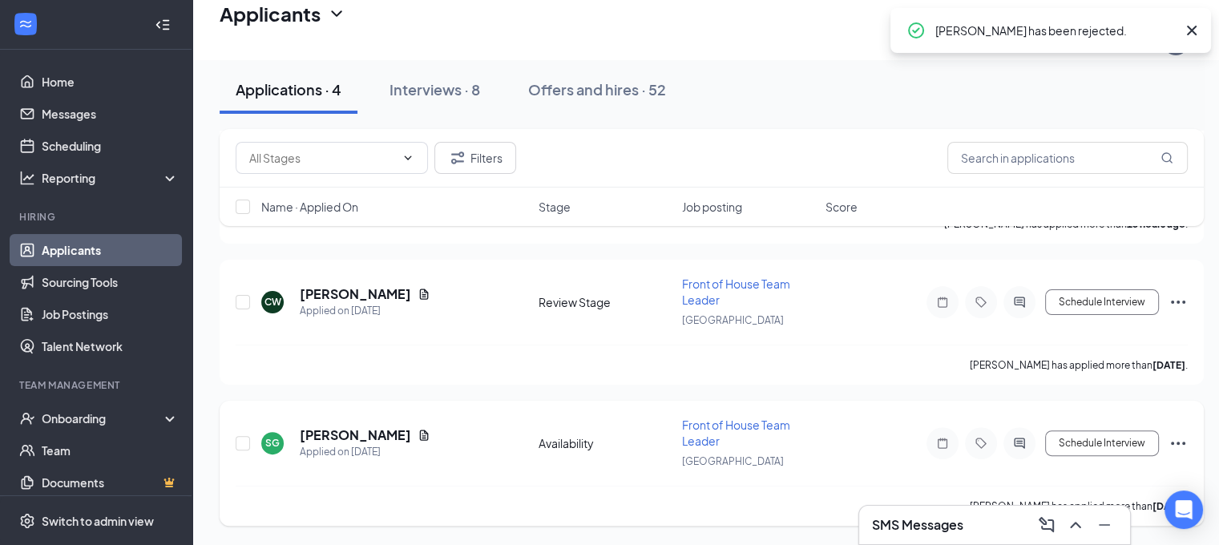
scroll to position [325, 0]
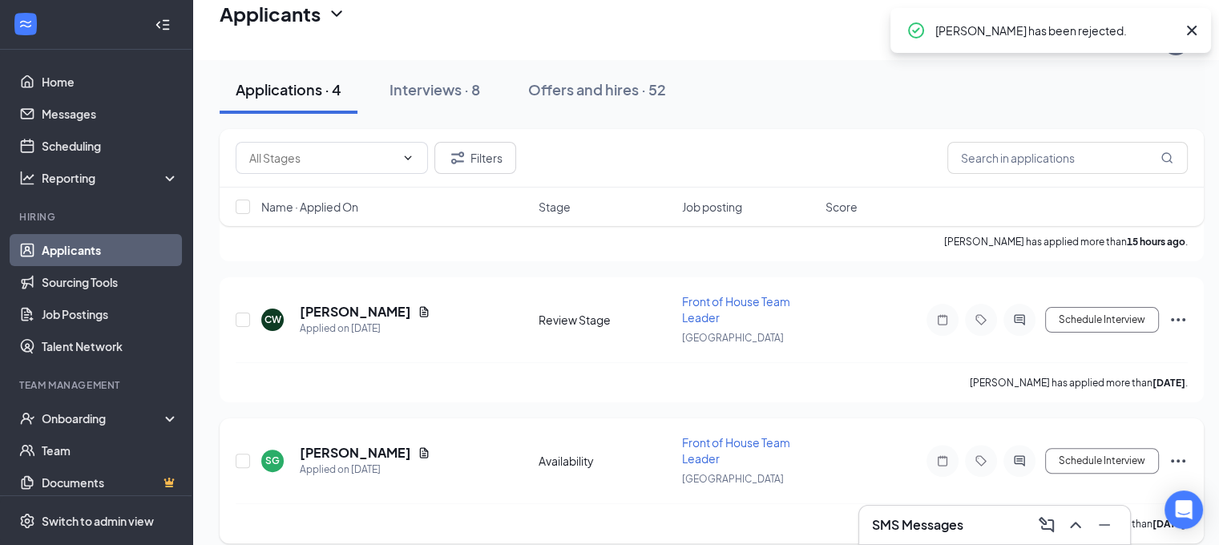
click at [1170, 451] on icon "Ellipses" at bounding box center [1177, 460] width 19 height 19
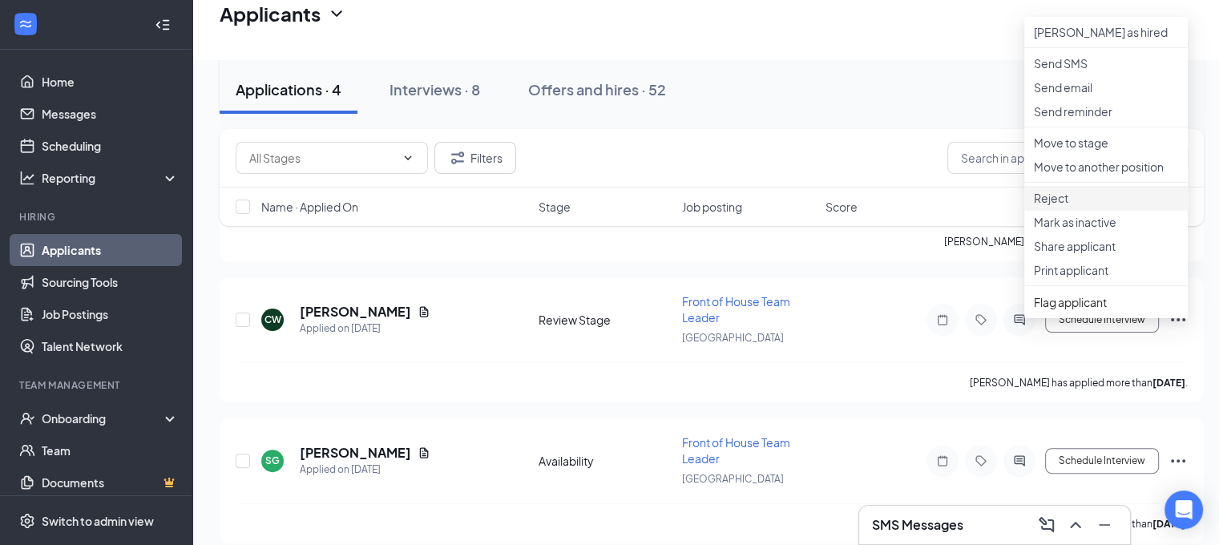
click at [1063, 206] on p "Reject" at bounding box center [1106, 198] width 144 height 16
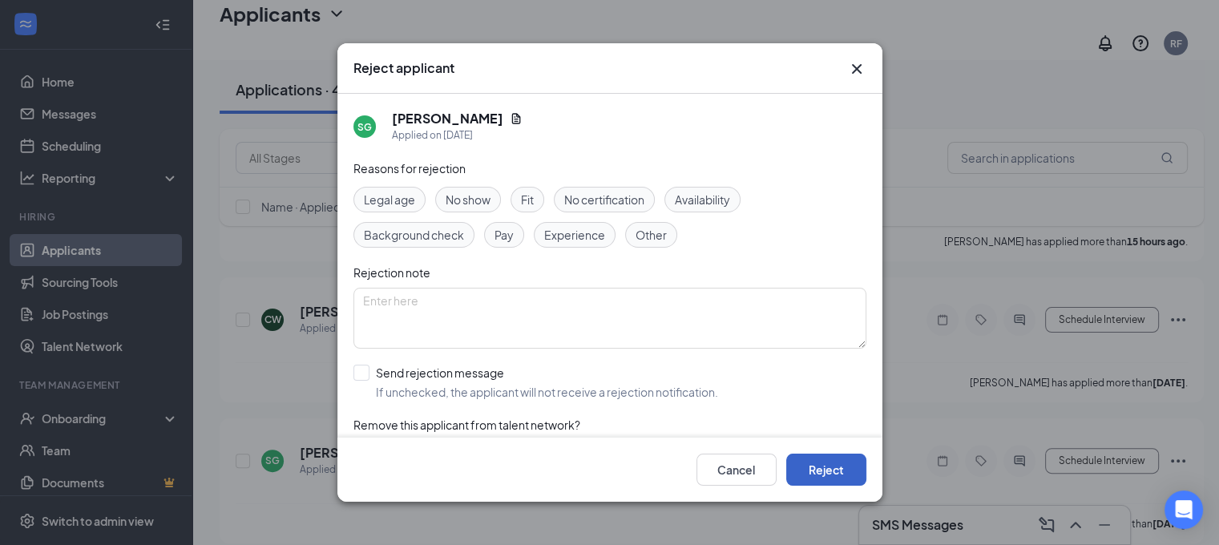
click at [848, 475] on button "Reject" at bounding box center [826, 470] width 80 height 32
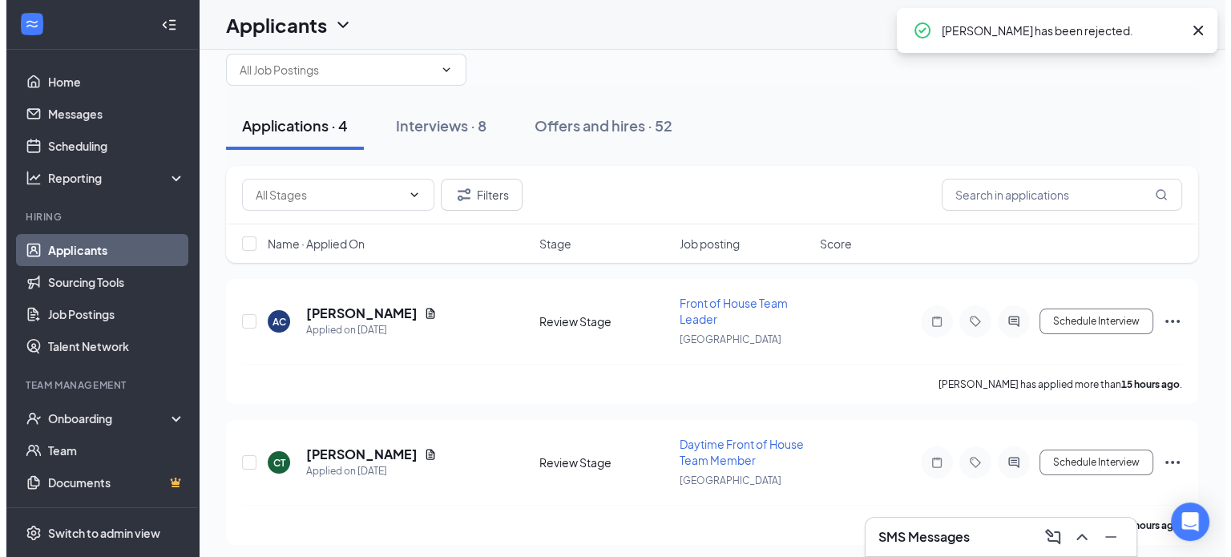
scroll to position [173, 0]
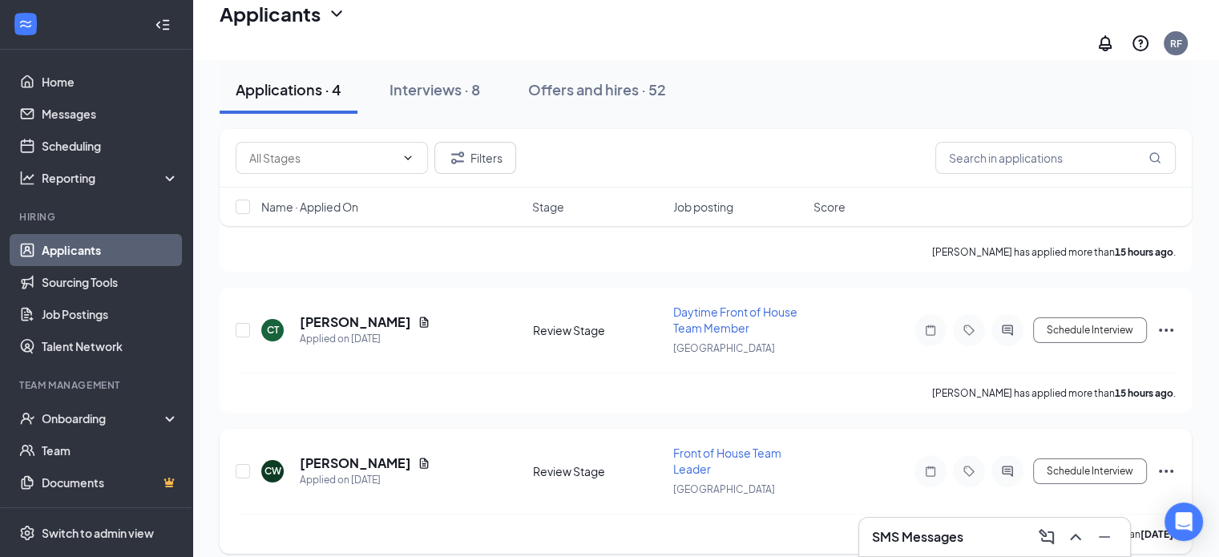
click at [418, 457] on icon "Document" at bounding box center [424, 463] width 13 height 13
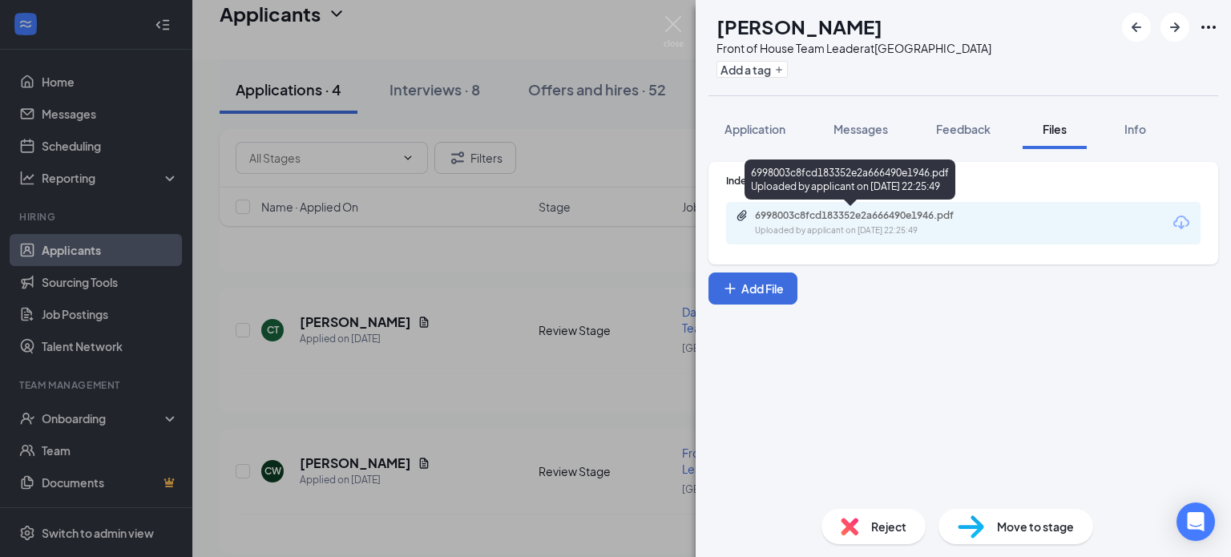
click at [883, 216] on div "6998003c8fcd183352e2a666490e1946.pdf" at bounding box center [867, 215] width 224 height 13
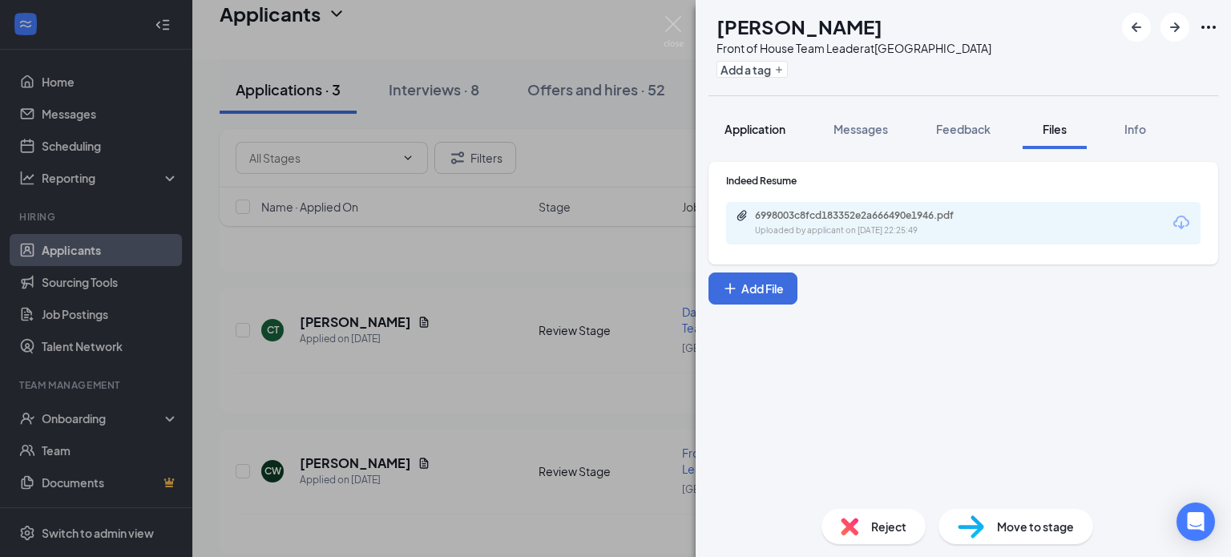
click at [797, 138] on button "Application" at bounding box center [754, 129] width 93 height 40
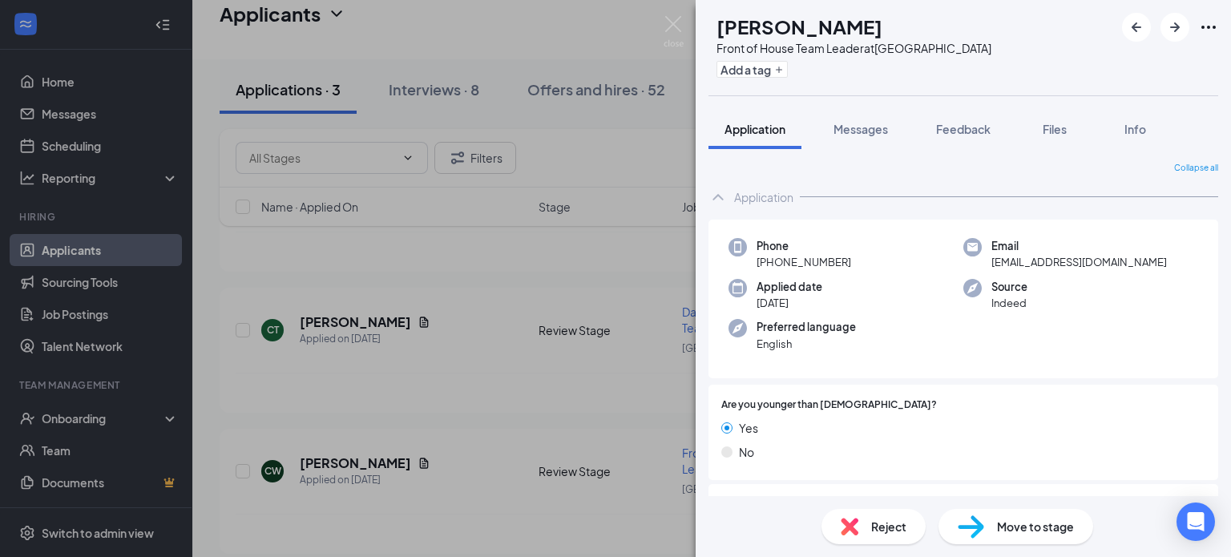
click at [866, 518] on div "Reject" at bounding box center [873, 526] width 104 height 35
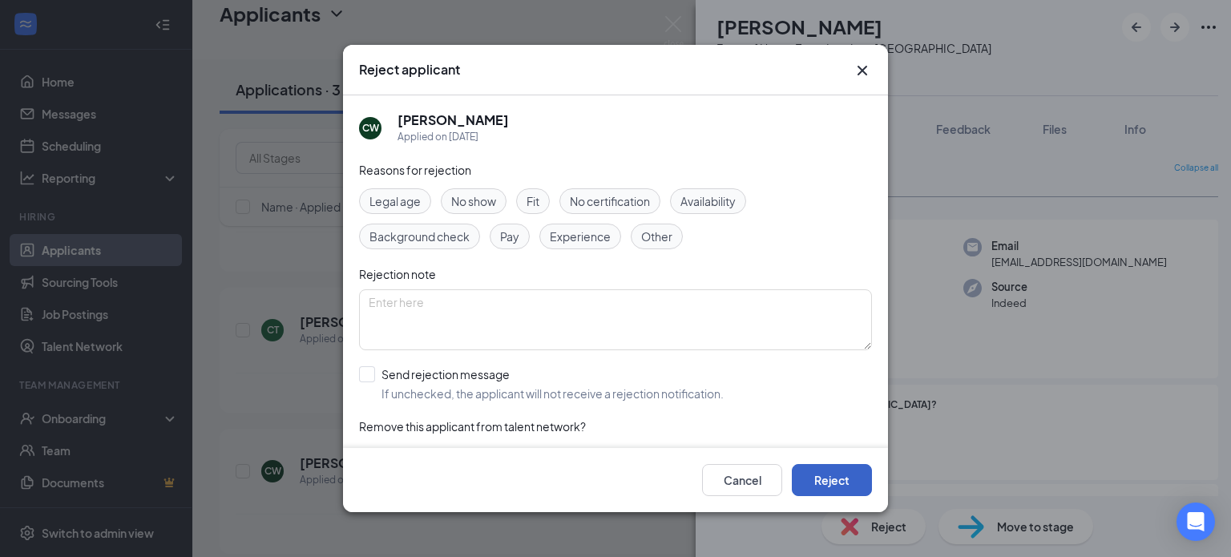
click at [821, 486] on button "Reject" at bounding box center [832, 480] width 80 height 32
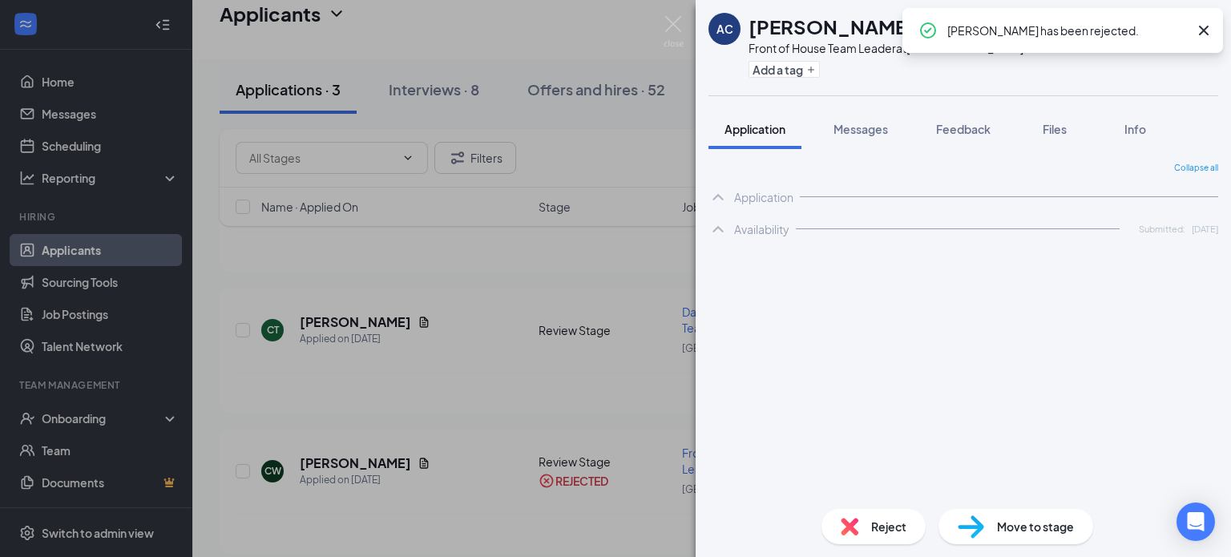
click at [630, 387] on div "AC [PERSON_NAME] Front of House Team Leader at [GEOGRAPHIC_DATA] Add a tag Appl…" at bounding box center [615, 278] width 1231 height 557
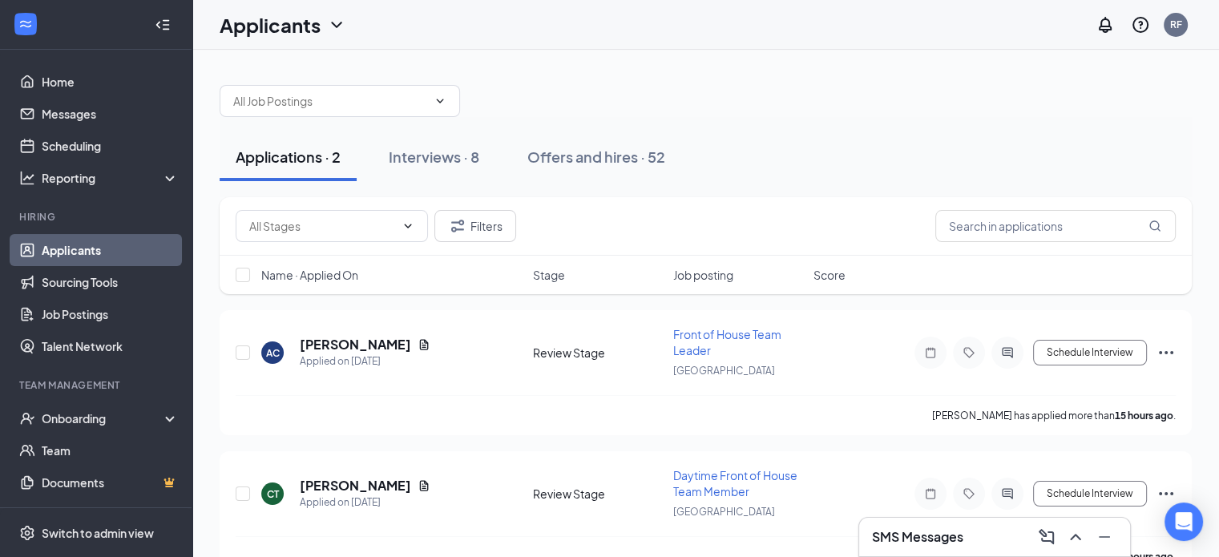
scroll to position [34, 0]
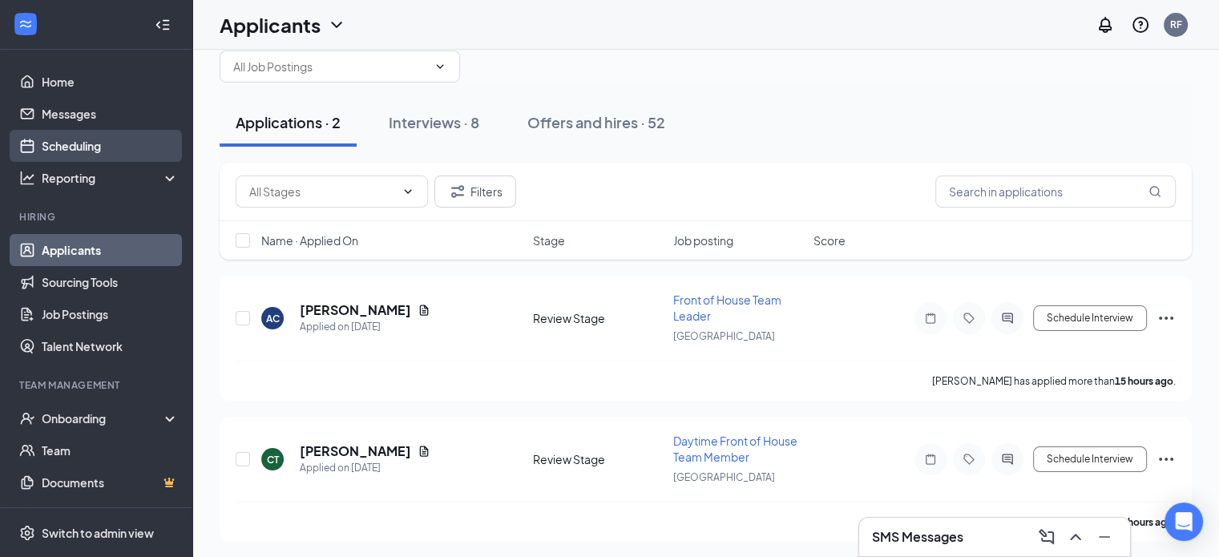
click at [122, 147] on link "Scheduling" at bounding box center [110, 146] width 137 height 32
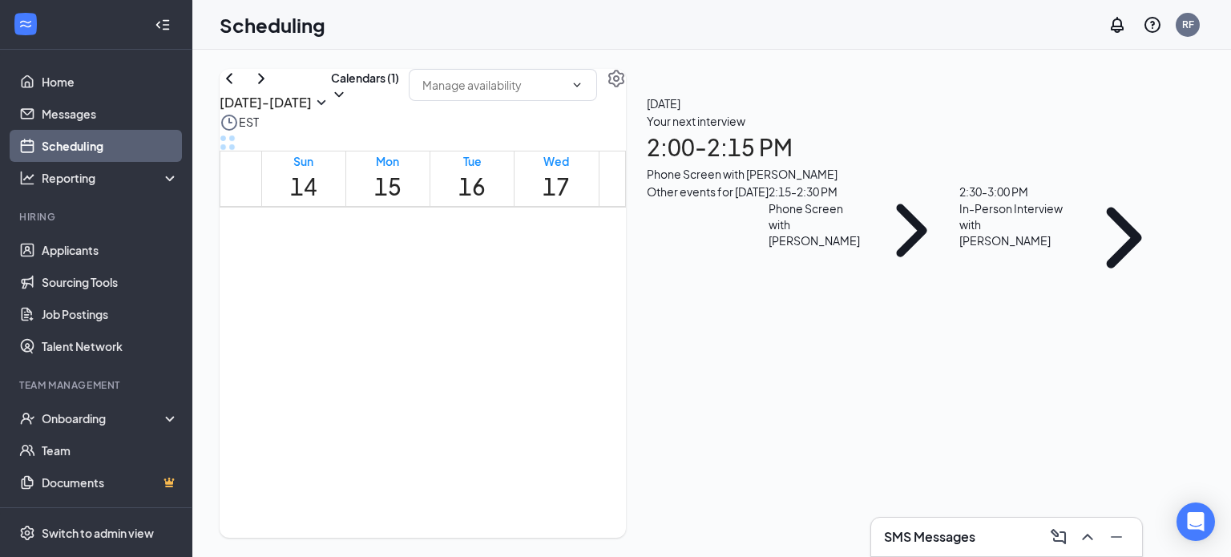
scroll to position [1390, 0]
click at [1098, 183] on div "Your next interview 2:00 - 2:15 PM Phone Screen with [PERSON_NAME]" at bounding box center [913, 147] width 532 height 71
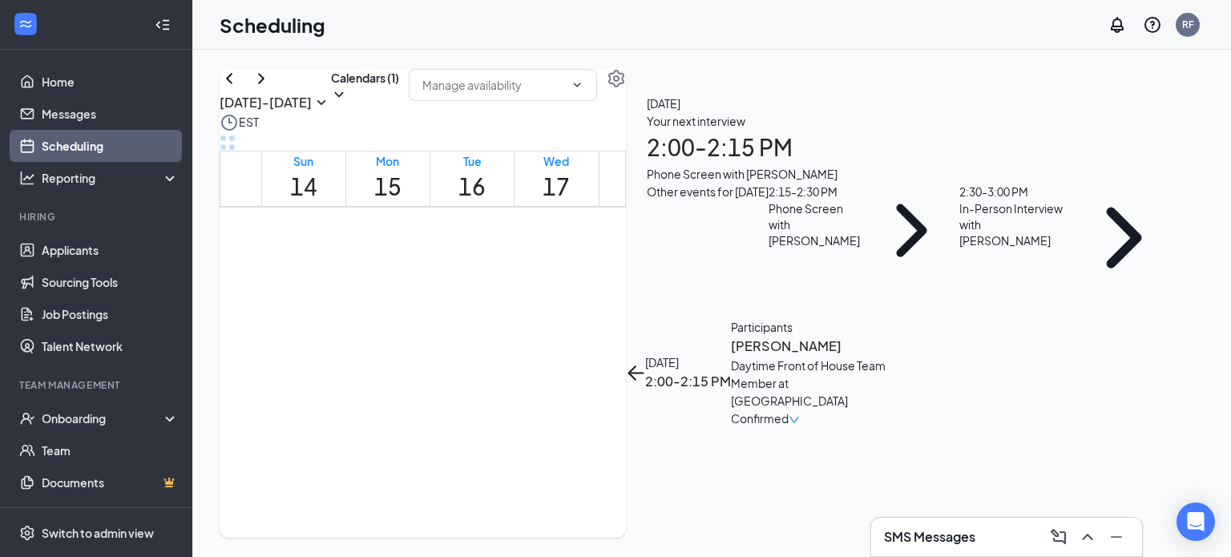
click at [899, 357] on div "Daytime Front of House Team Member at [GEOGRAPHIC_DATA]" at bounding box center [815, 383] width 168 height 53
click at [899, 336] on h3 "[PERSON_NAME]" at bounding box center [815, 346] width 168 height 21
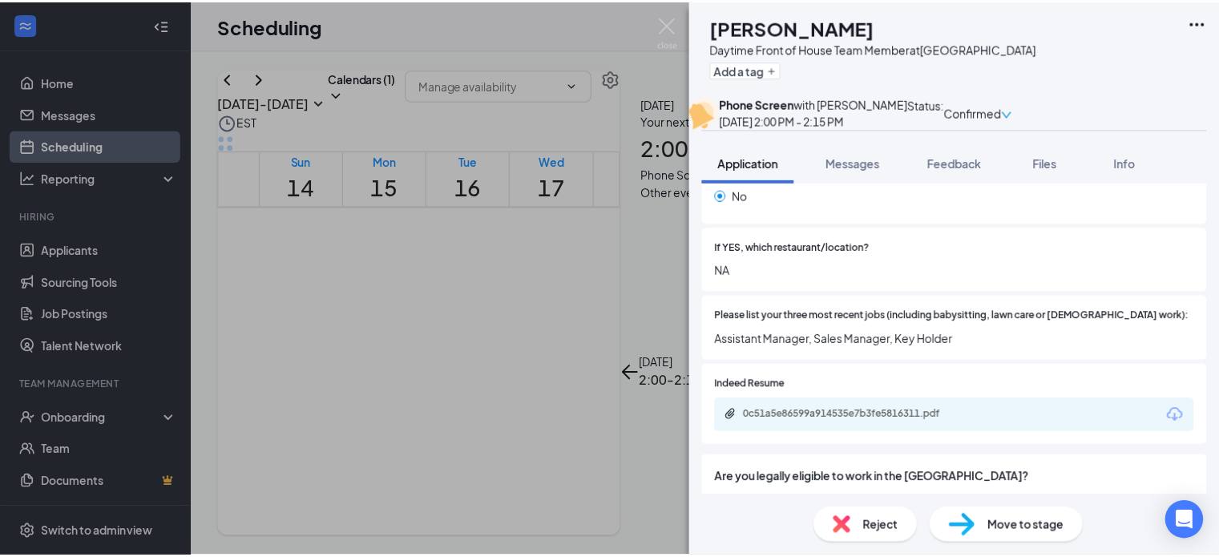
scroll to position [519, 0]
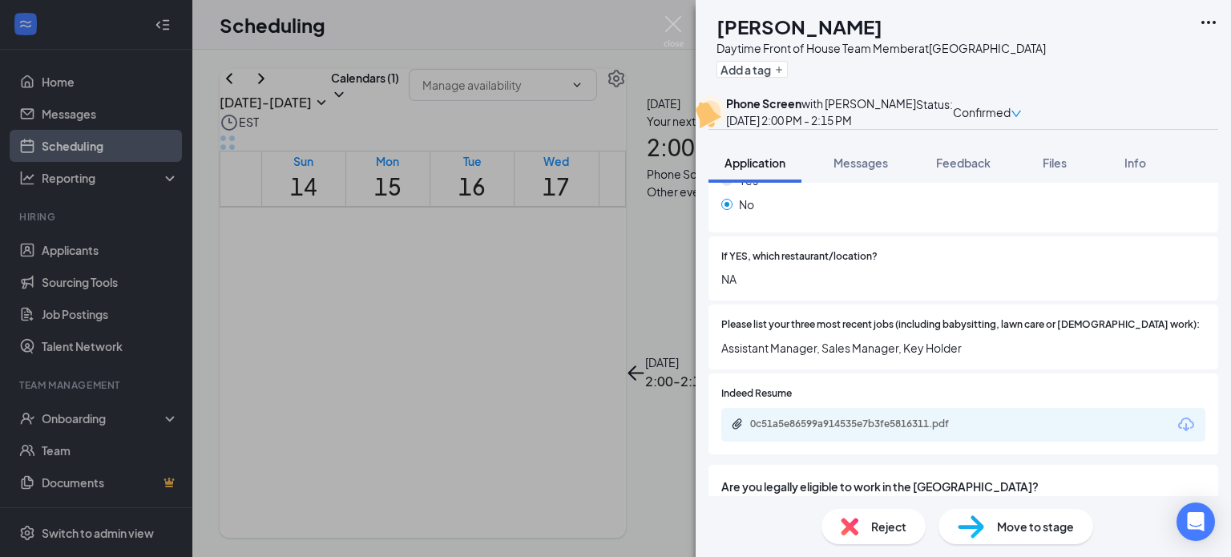
click at [672, 25] on img at bounding box center [674, 31] width 20 height 31
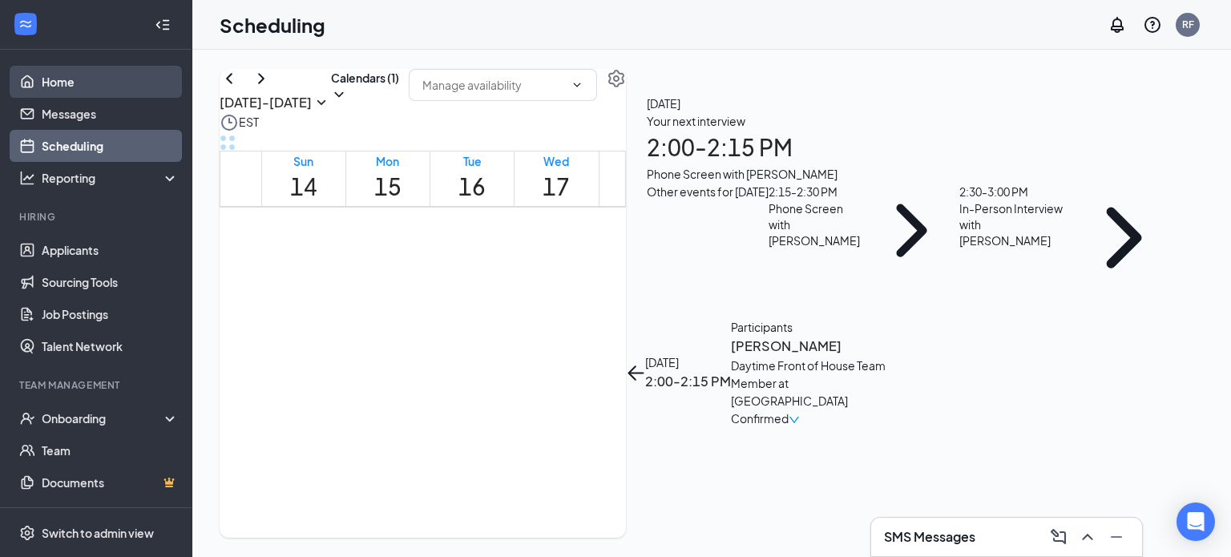
click at [91, 74] on link "Home" at bounding box center [110, 82] width 137 height 32
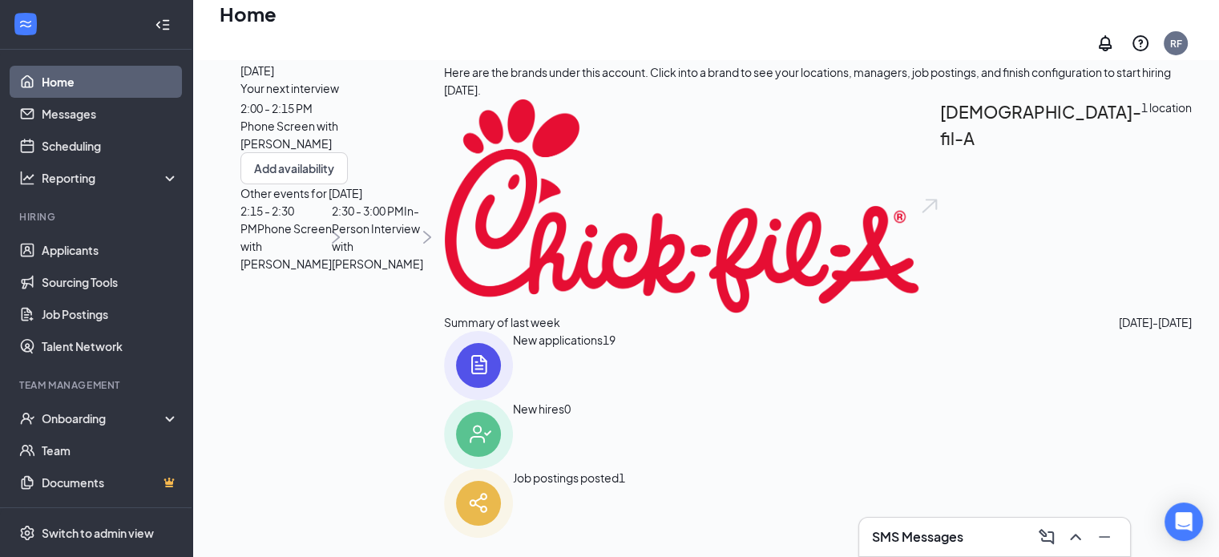
scroll to position [225, 0]
click at [129, 245] on link "Applicants" at bounding box center [110, 250] width 137 height 32
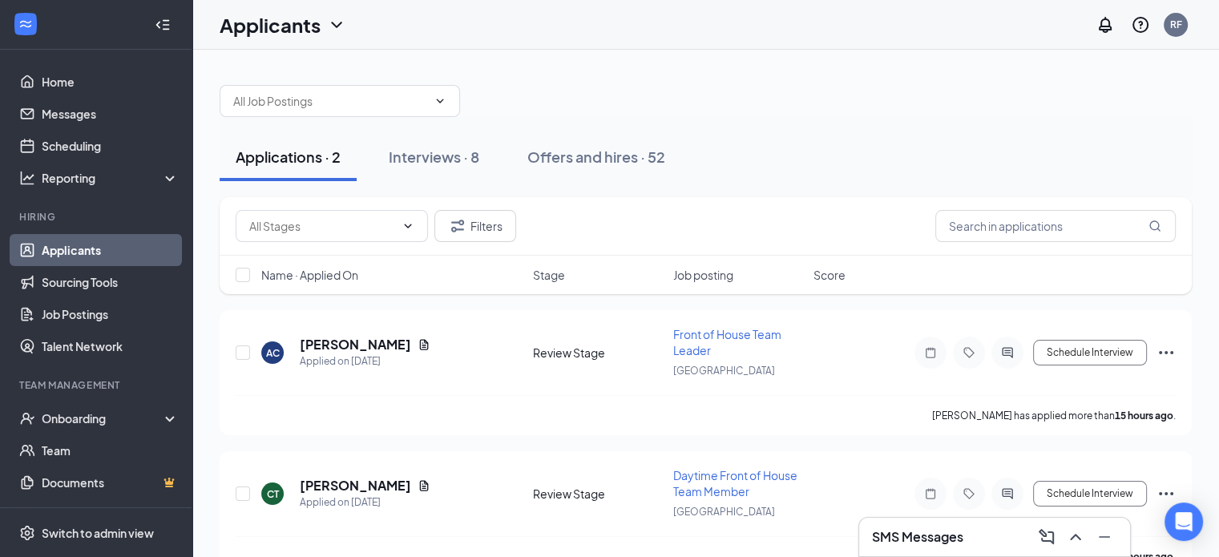
scroll to position [34, 0]
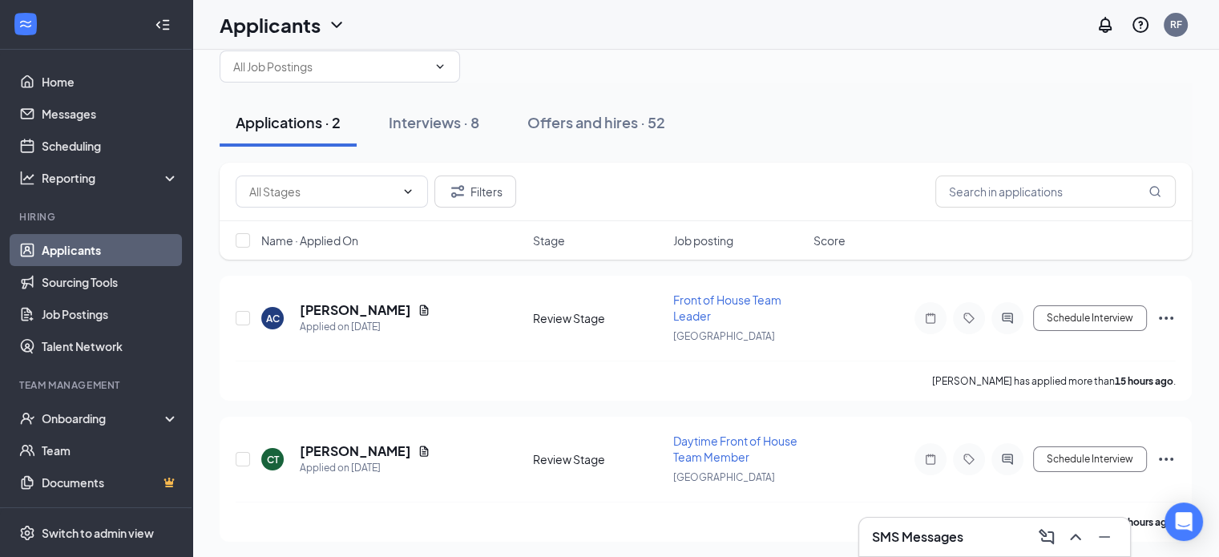
click at [841, 165] on div "Filters" at bounding box center [706, 192] width 972 height 58
